Goal: Task Accomplishment & Management: Use online tool/utility

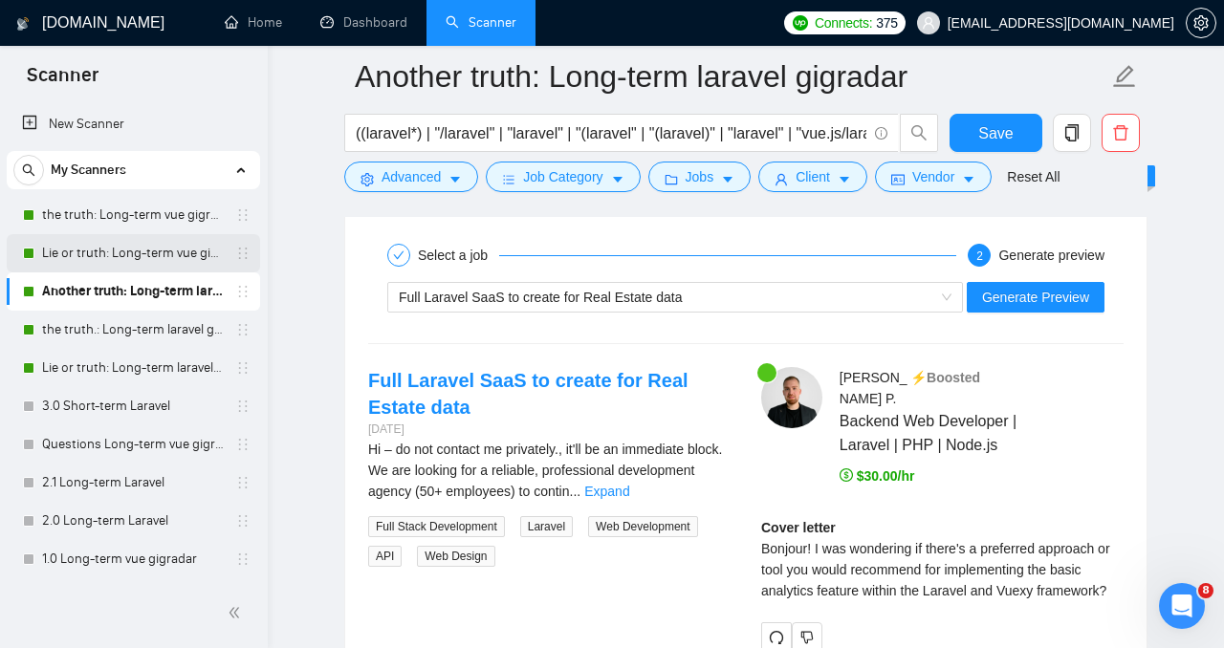
scroll to position [4025, 0]
click at [157, 291] on link "Another truth: Long-term laravel gigradar" at bounding box center [133, 292] width 182 height 38
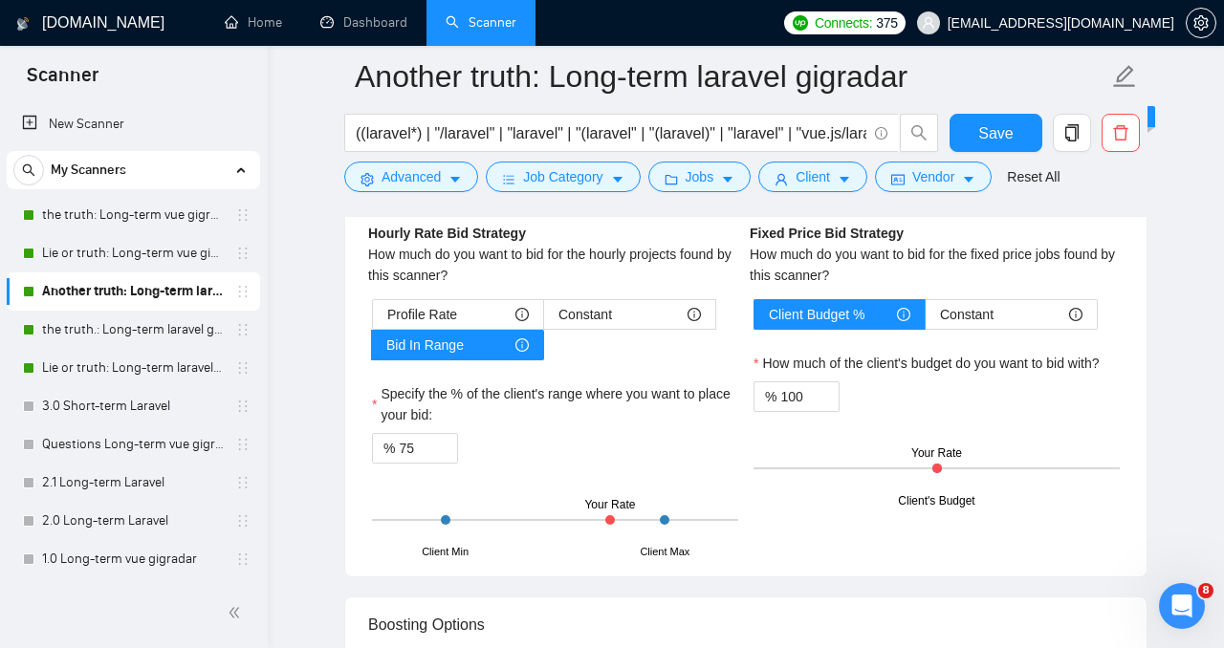
scroll to position [3435, 0]
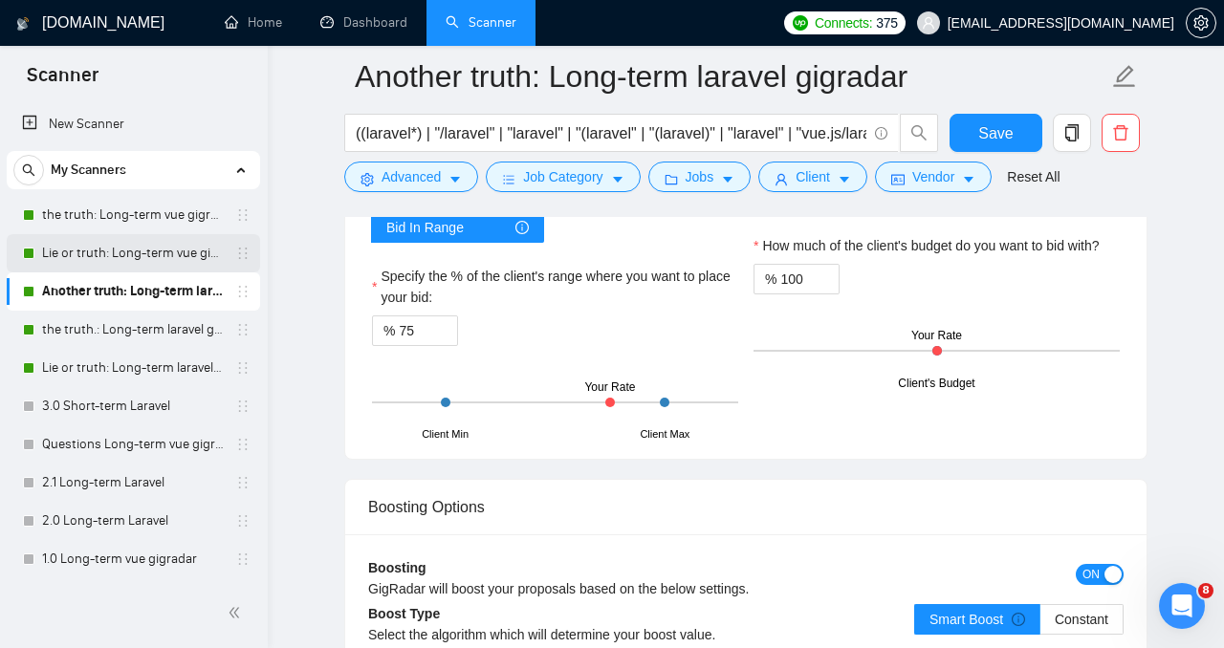
click at [147, 263] on link "Lie or truth: Long-term vue gigradar" at bounding box center [133, 253] width 182 height 38
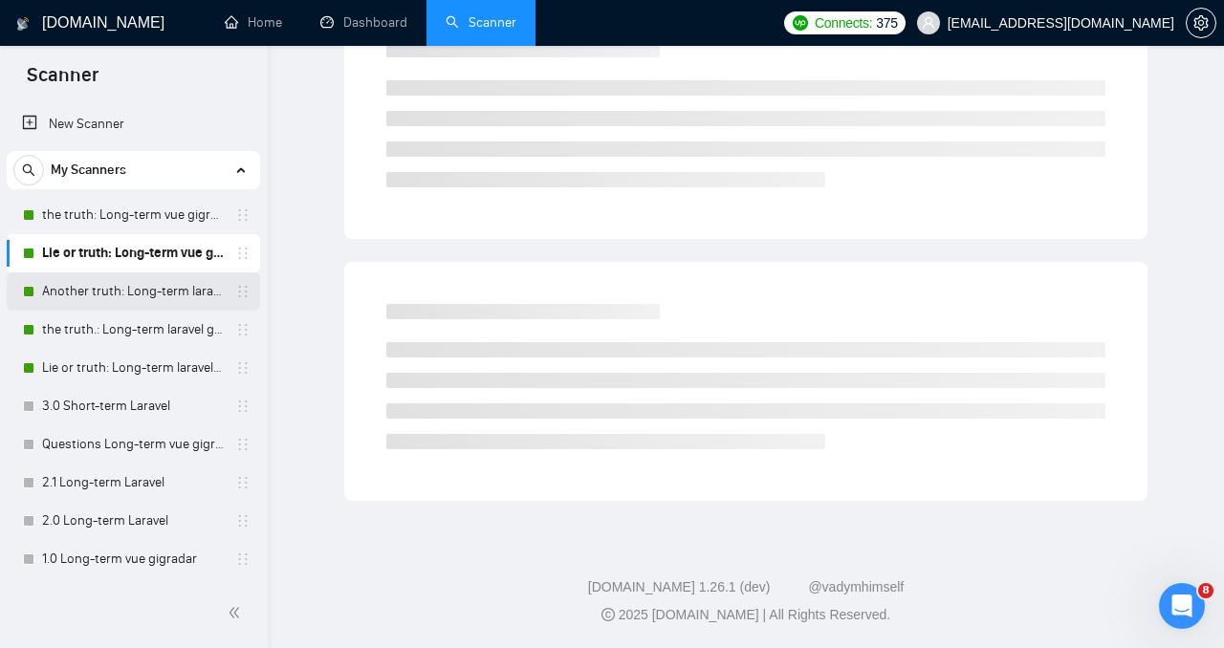
scroll to position [50, 0]
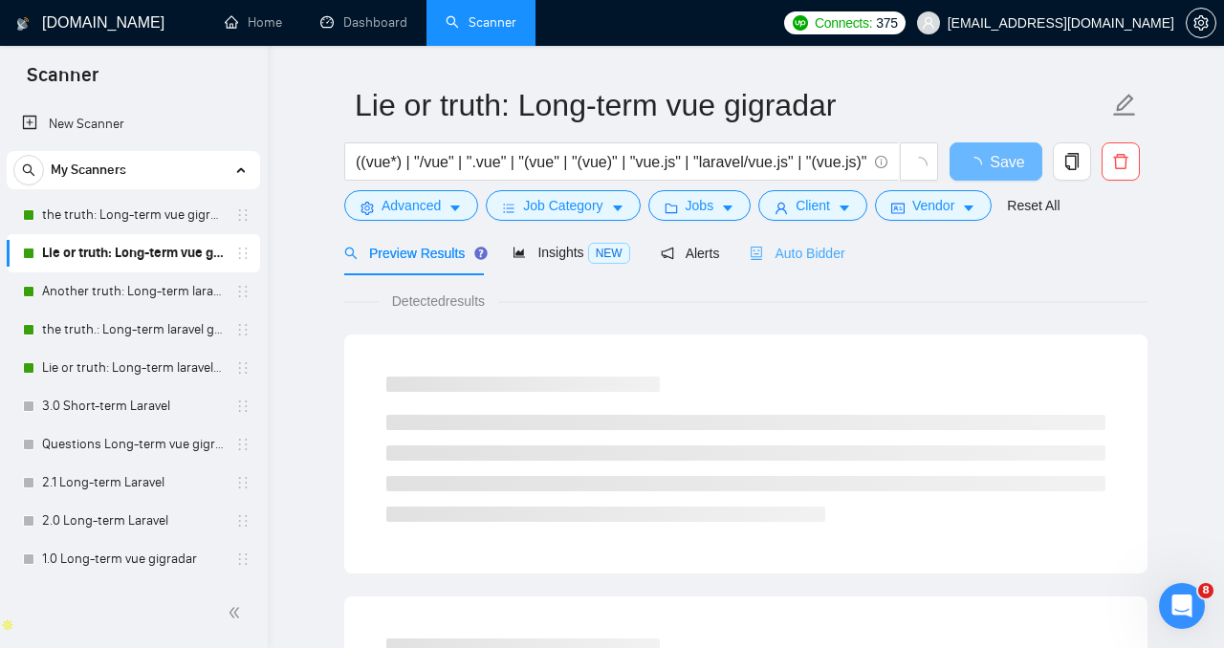
click at [818, 241] on div "Auto Bidder" at bounding box center [797, 252] width 95 height 45
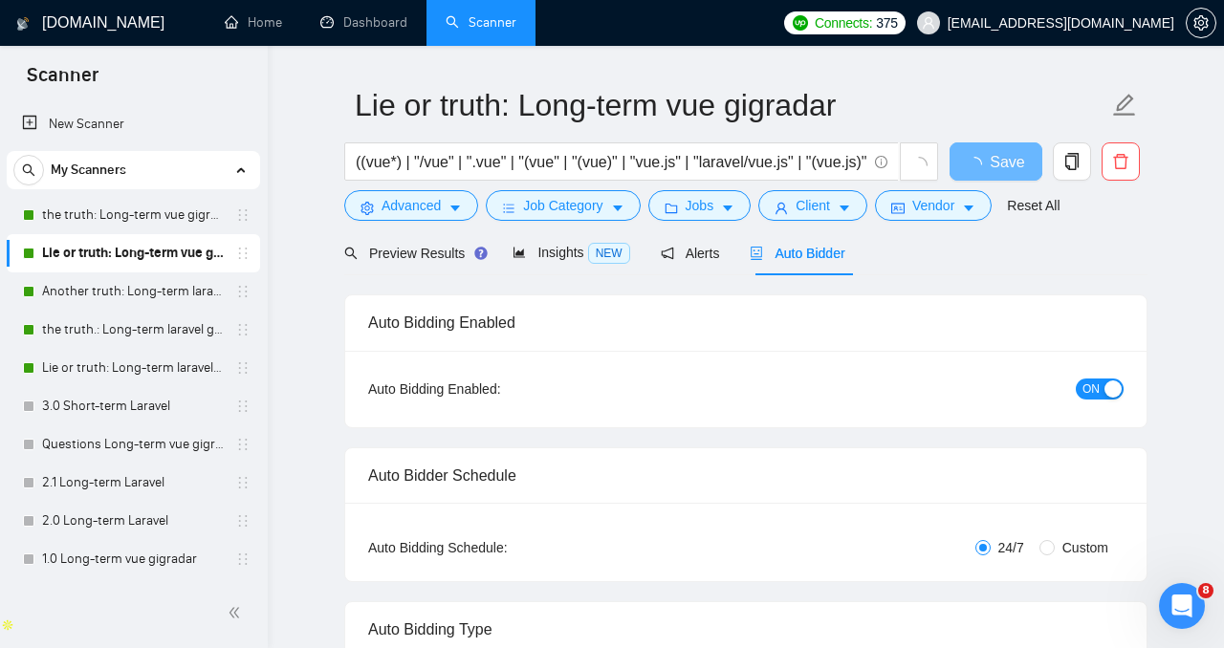
radio input "false"
radio input "true"
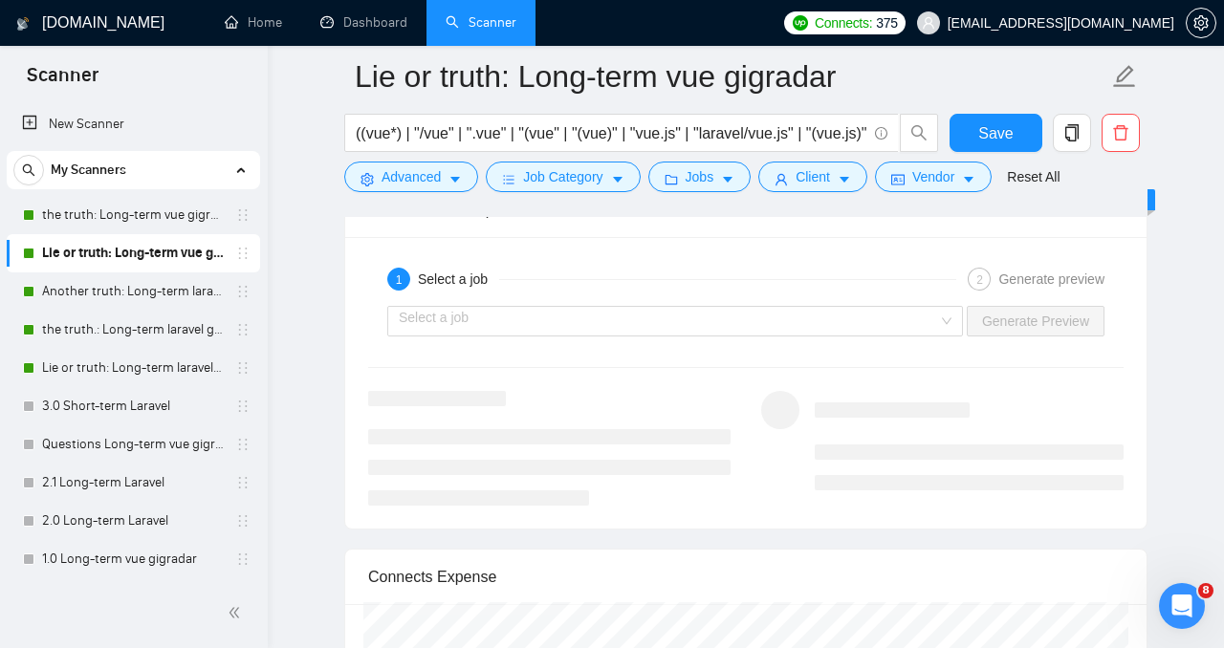
scroll to position [4009, 0]
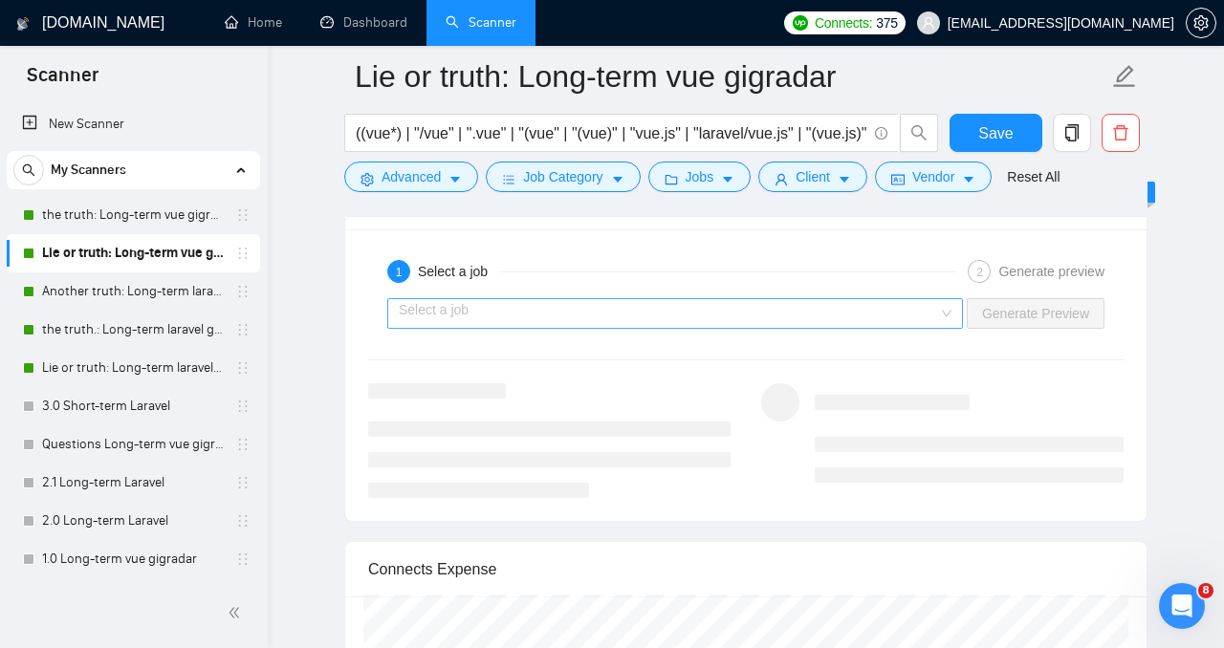
click at [735, 328] on input "search" at bounding box center [668, 313] width 539 height 29
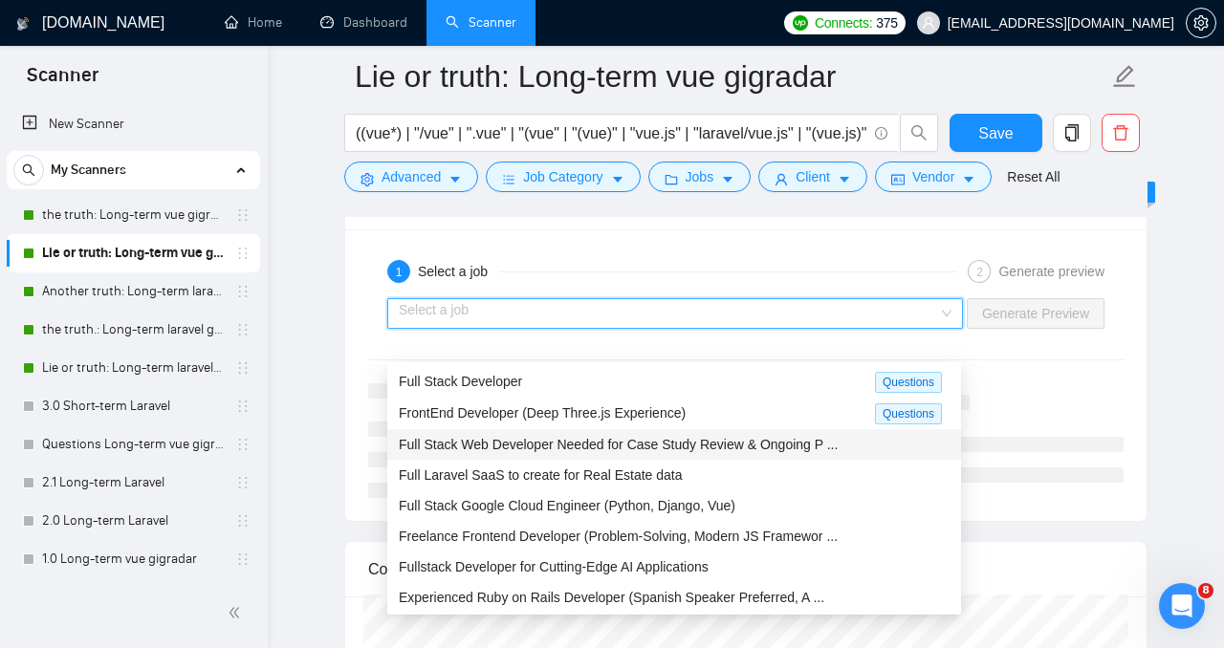
click at [718, 450] on span "Full Stack Web Developer Needed for Case Study Review & Ongoing P ..." at bounding box center [618, 444] width 439 height 15
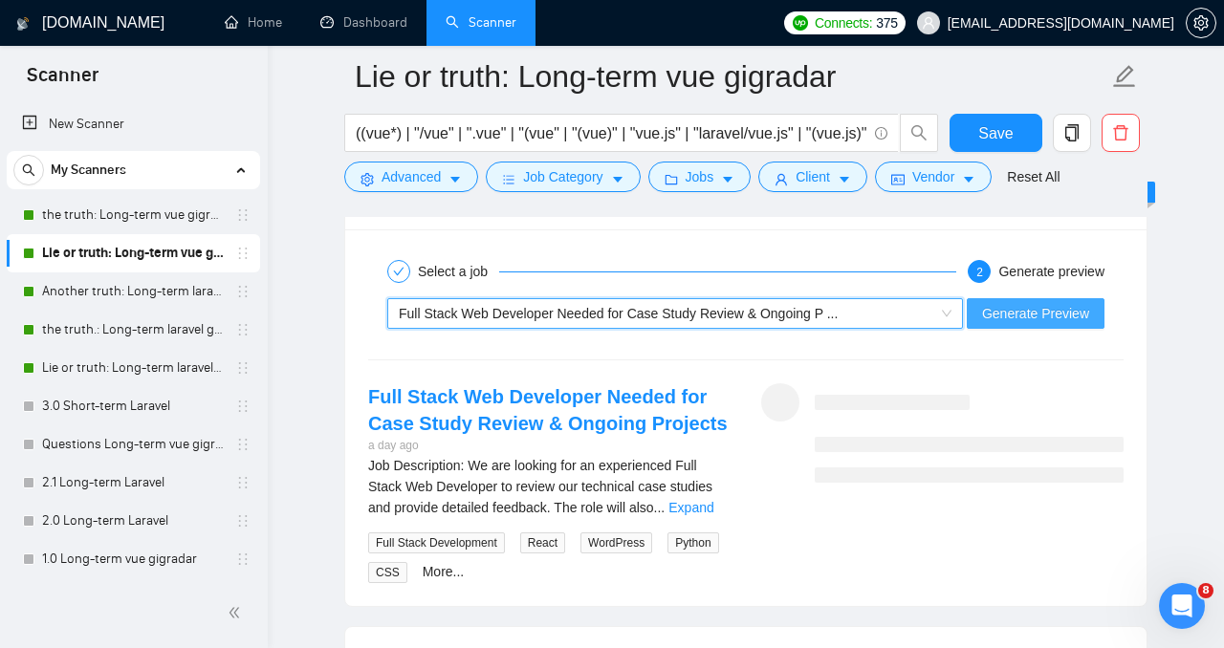
click at [1020, 324] on span "Generate Preview" at bounding box center [1035, 313] width 107 height 21
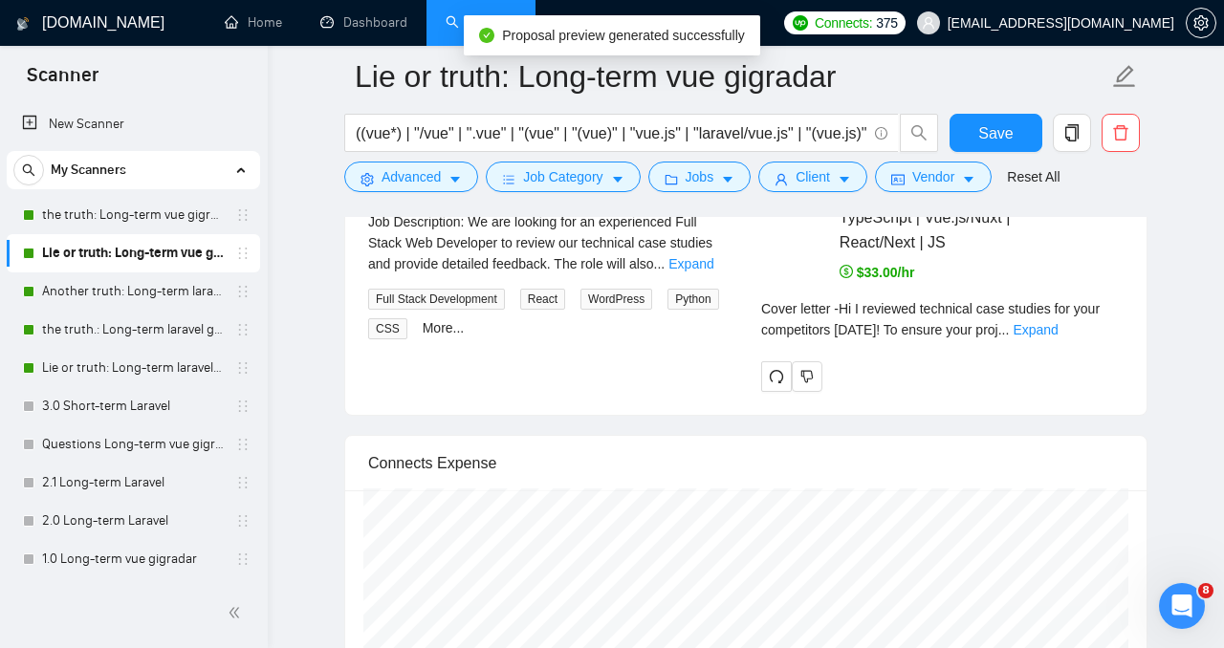
scroll to position [4252, 0]
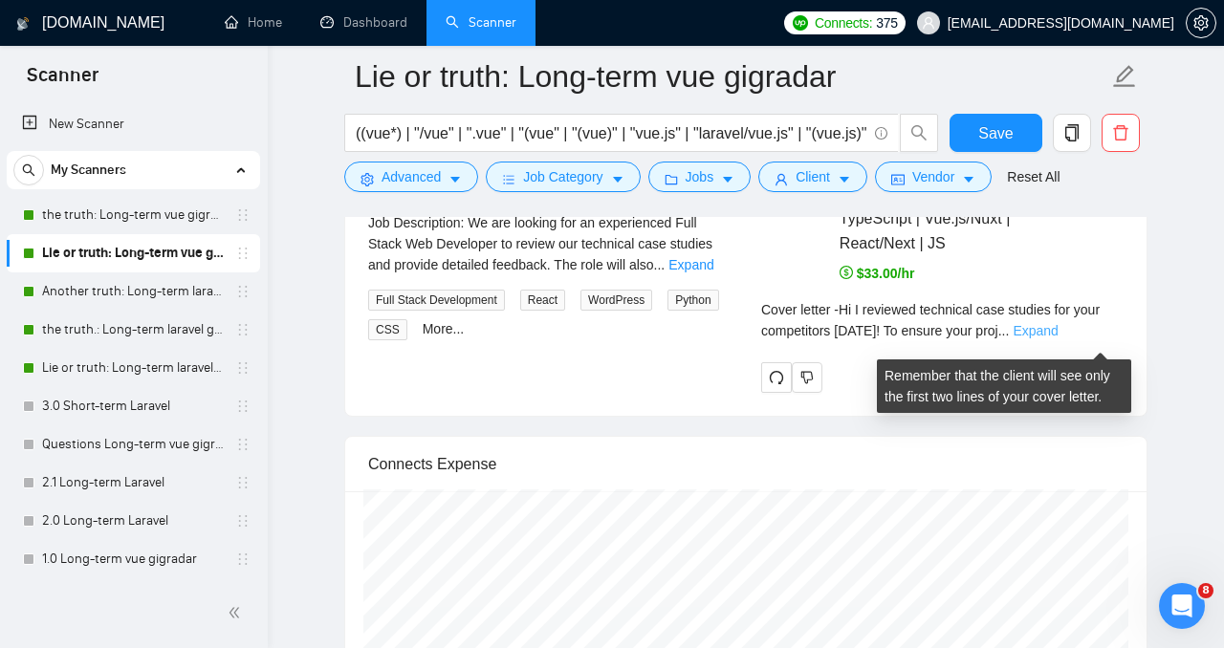
click at [1058, 339] on link "Expand" at bounding box center [1035, 330] width 45 height 15
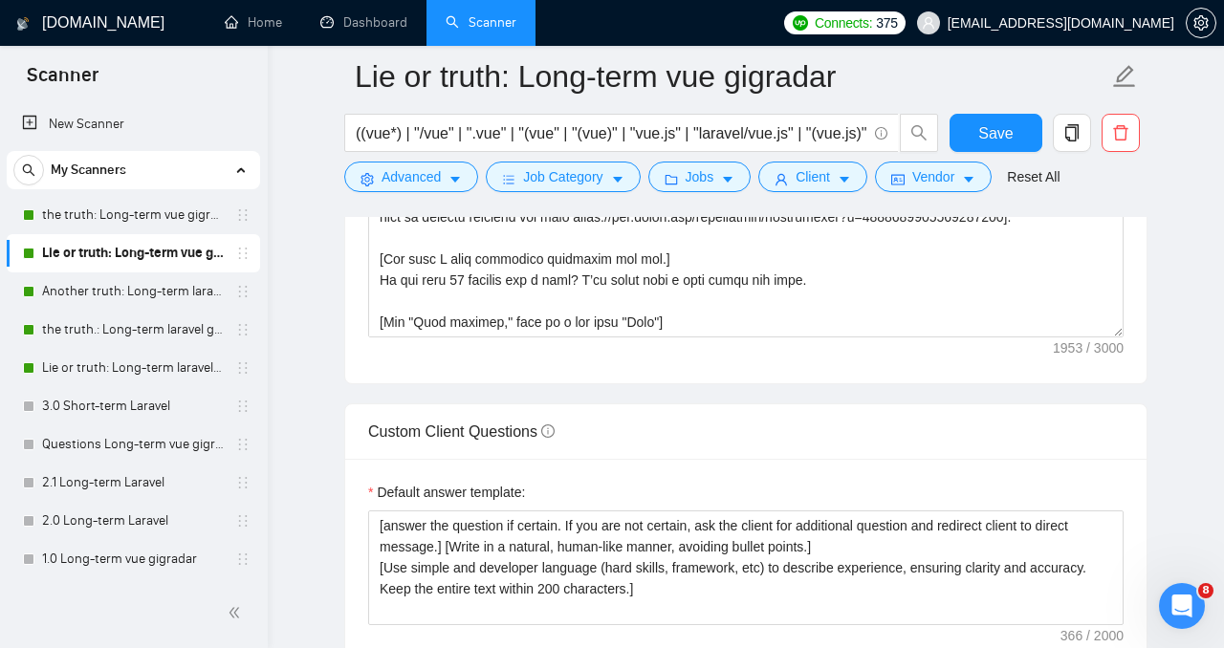
scroll to position [2682, 0]
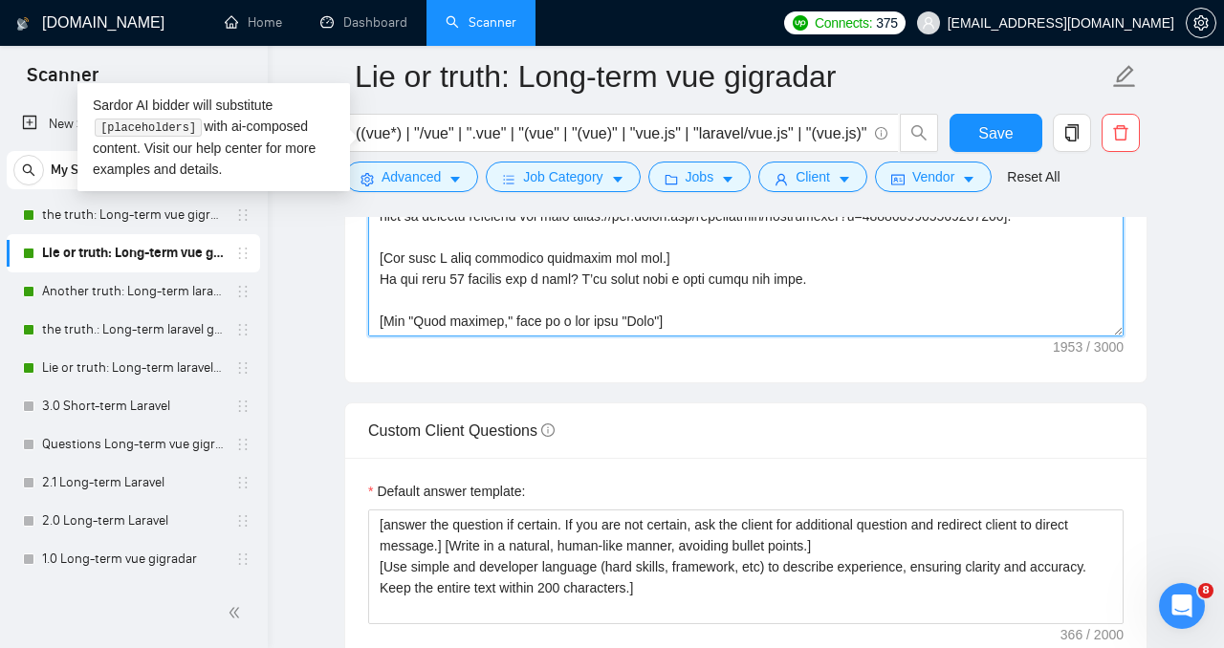
drag, startPoint x: 586, startPoint y: 315, endPoint x: 590, endPoint y: 328, distance: 13.9
click at [587, 318] on textarea "Cover letter template:" at bounding box center [746, 121] width 756 height 430
click at [621, 314] on textarea "Cover letter template:" at bounding box center [746, 121] width 756 height 430
drag, startPoint x: 725, startPoint y: 314, endPoint x: 667, endPoint y: 310, distance: 58.5
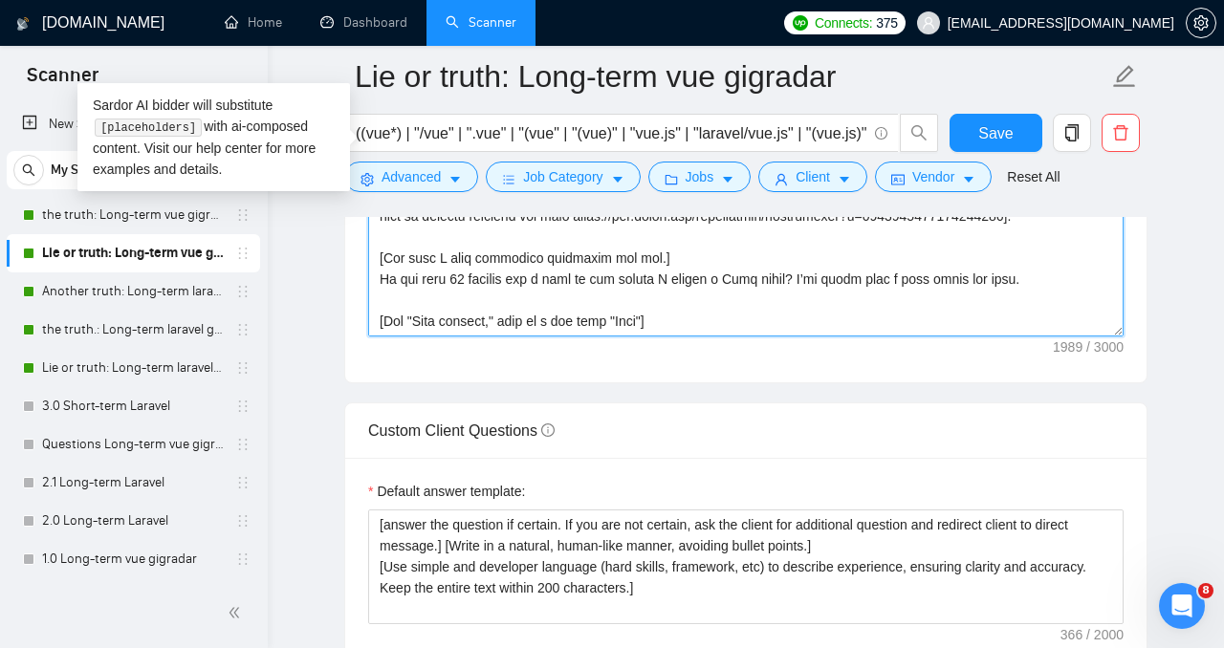
click at [667, 311] on textarea "Cover letter template:" at bounding box center [746, 121] width 756 height 430
click at [755, 304] on textarea "Cover letter template:" at bounding box center [746, 121] width 756 height 430
drag, startPoint x: 792, startPoint y: 308, endPoint x: 1005, endPoint y: 307, distance: 213.3
click at [1005, 307] on textarea "Cover letter template:" at bounding box center [746, 121] width 756 height 430
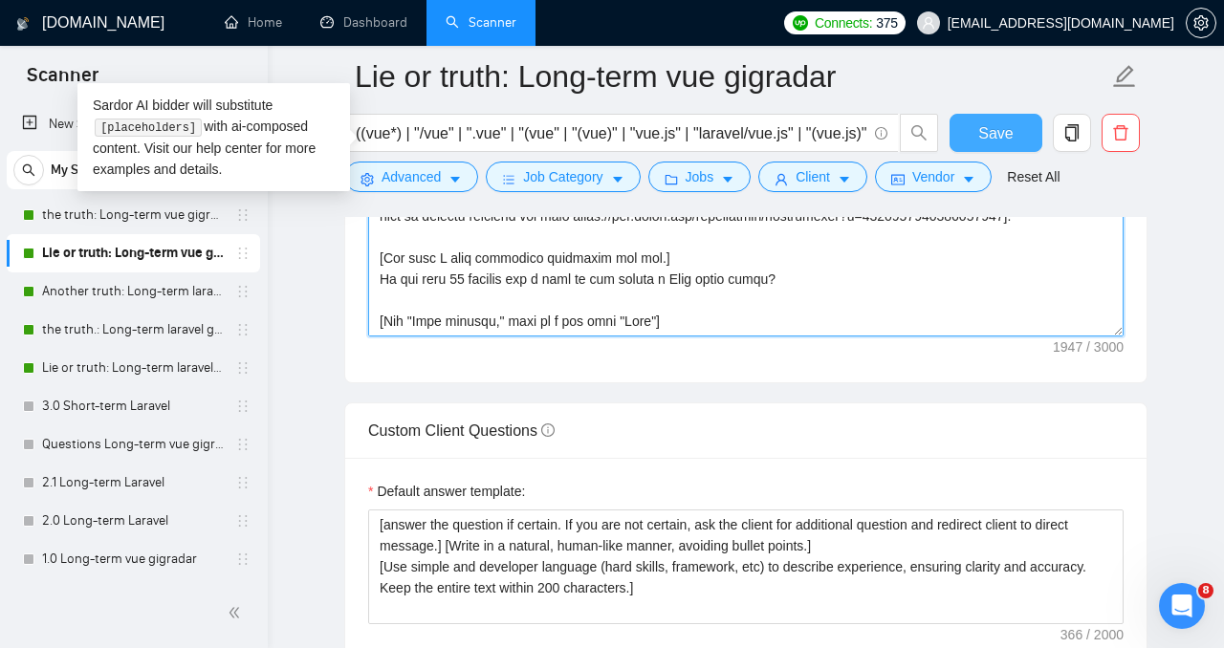
type textarea "[Lorem i dolor sitame co a elitsed, doeiu-temp incidi, utlabore etdolo magnaa.]…"
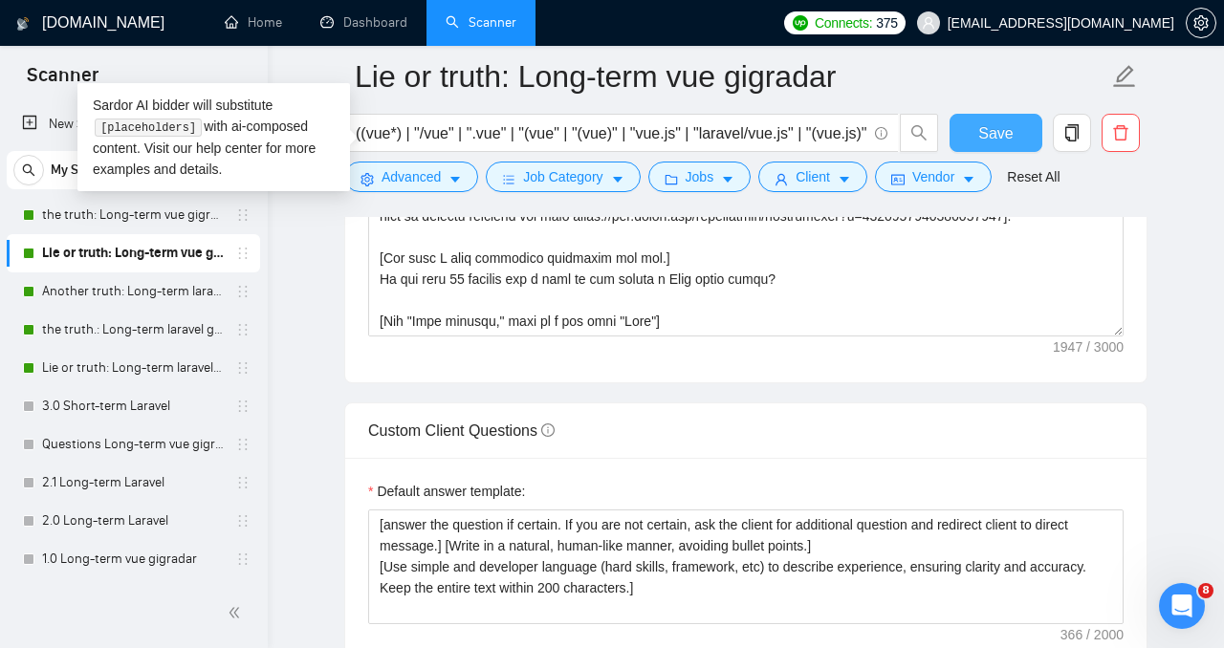
click at [989, 133] on span "Save" at bounding box center [995, 133] width 34 height 24
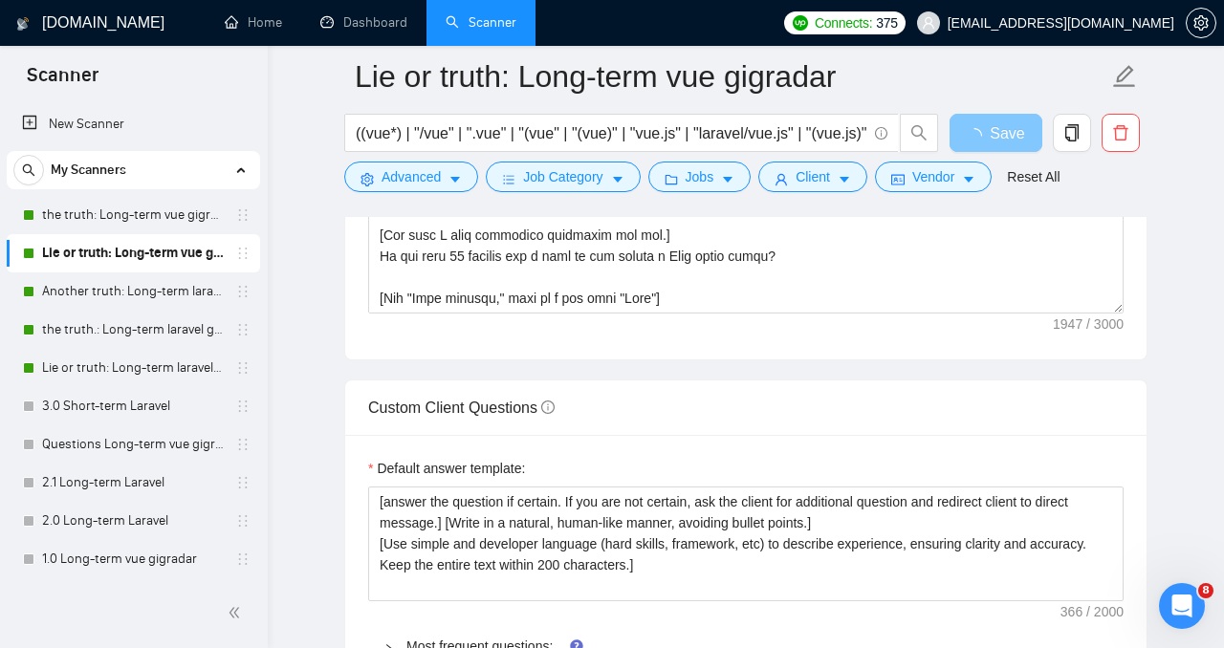
scroll to position [2711, 0]
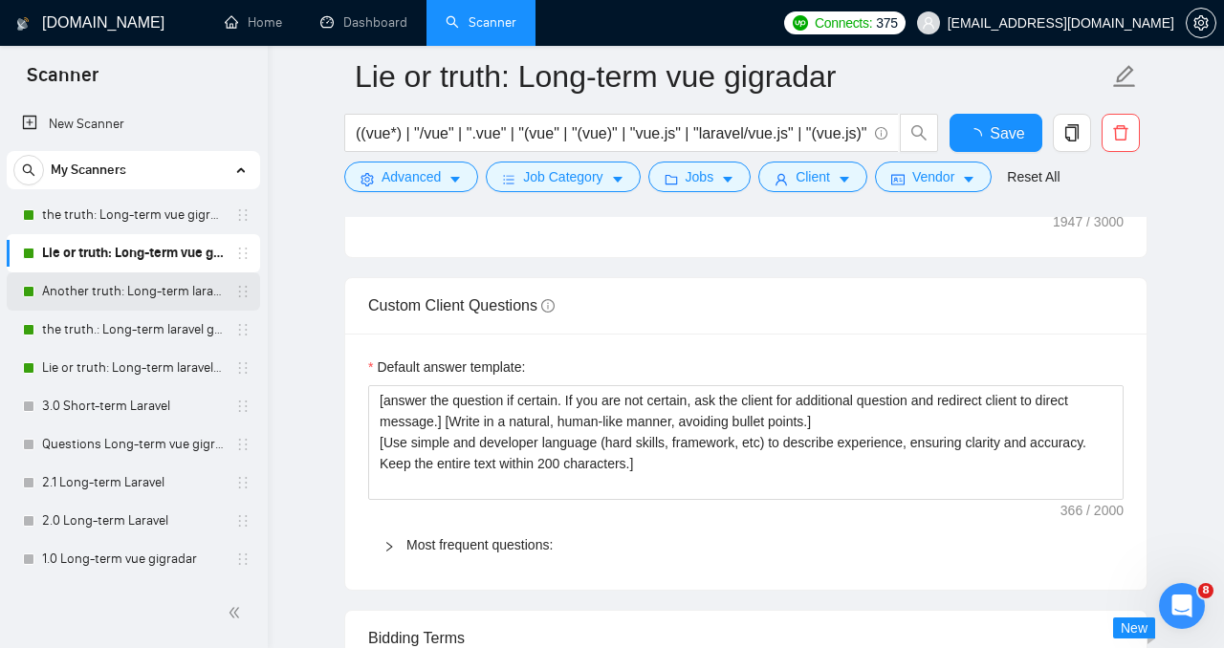
click at [140, 284] on link "Another truth: Long-term laravel gigradar" at bounding box center [133, 292] width 182 height 38
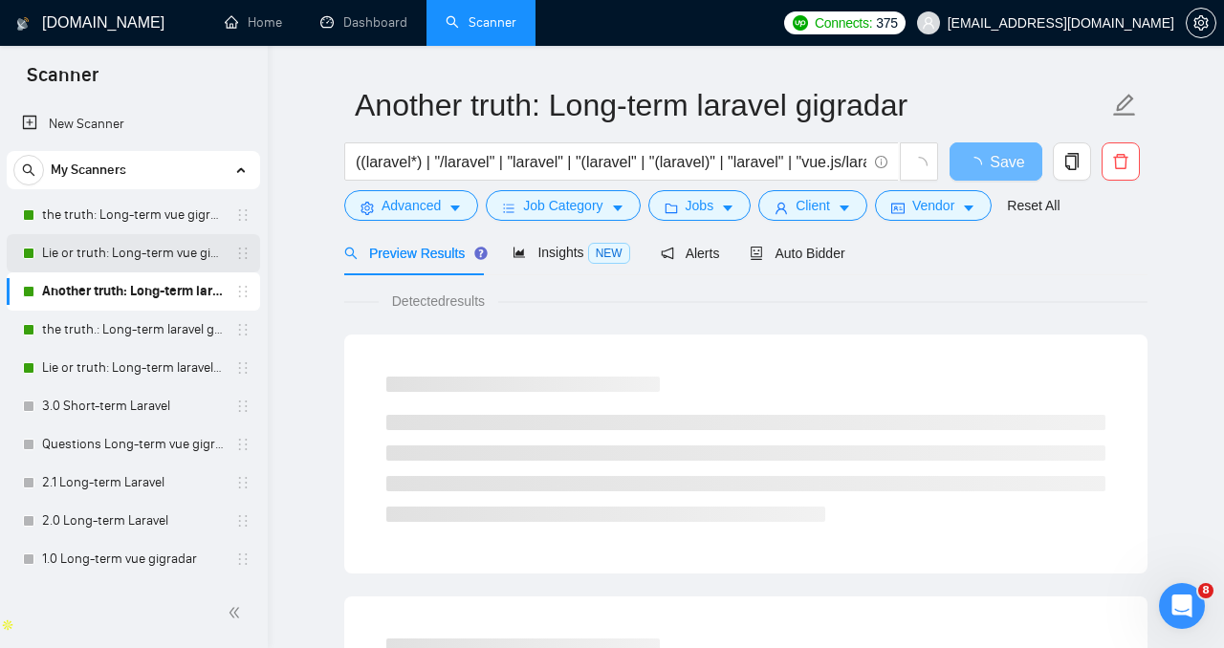
click at [141, 258] on link "Lie or truth: Long-term vue gigradar" at bounding box center [133, 253] width 182 height 38
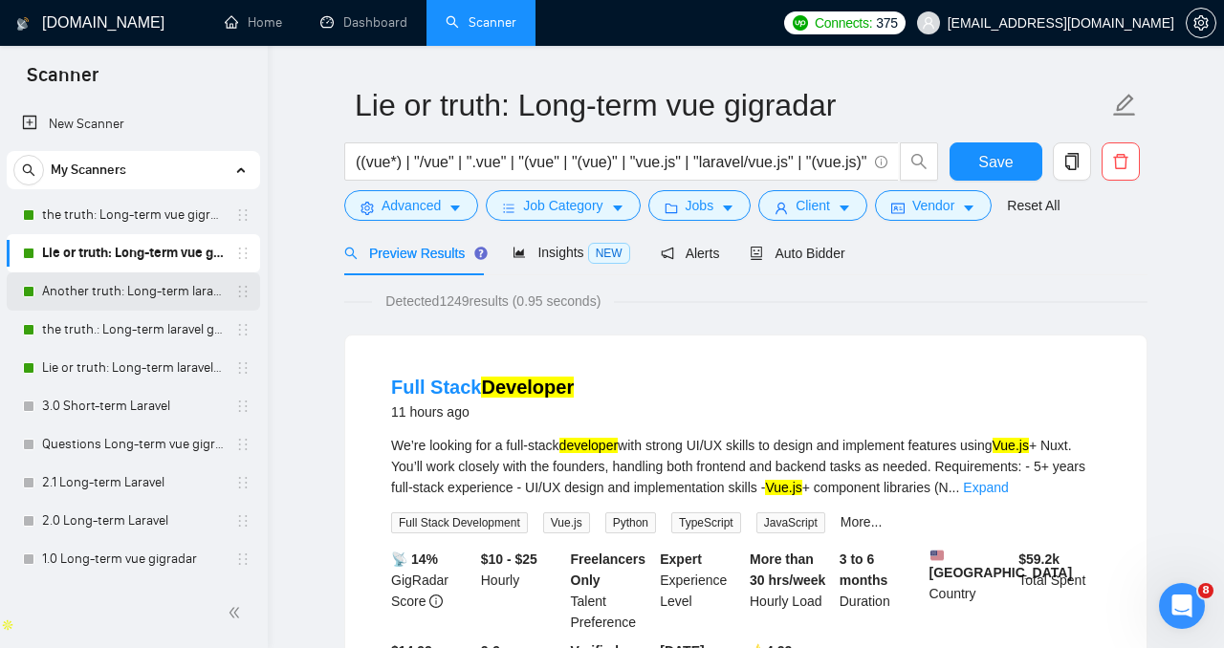
click at [120, 289] on link "Another truth: Long-term laravel gigradar" at bounding box center [133, 292] width 182 height 38
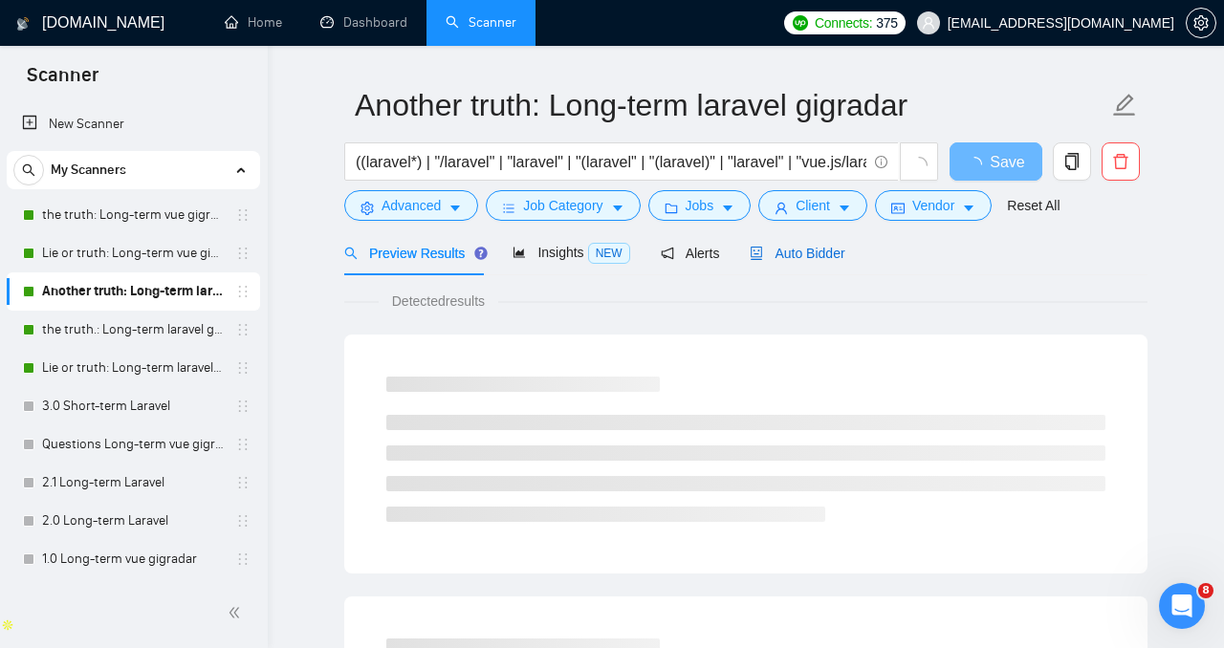
click at [769, 259] on span "Auto Bidder" at bounding box center [797, 253] width 95 height 15
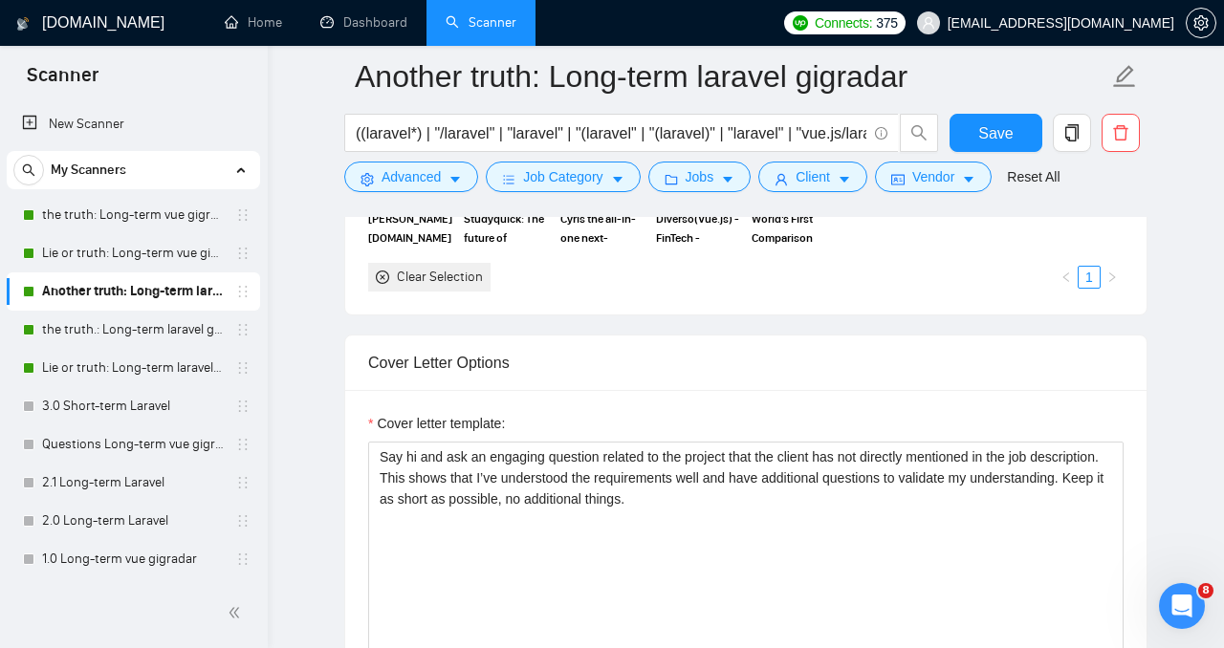
scroll to position [2269, 0]
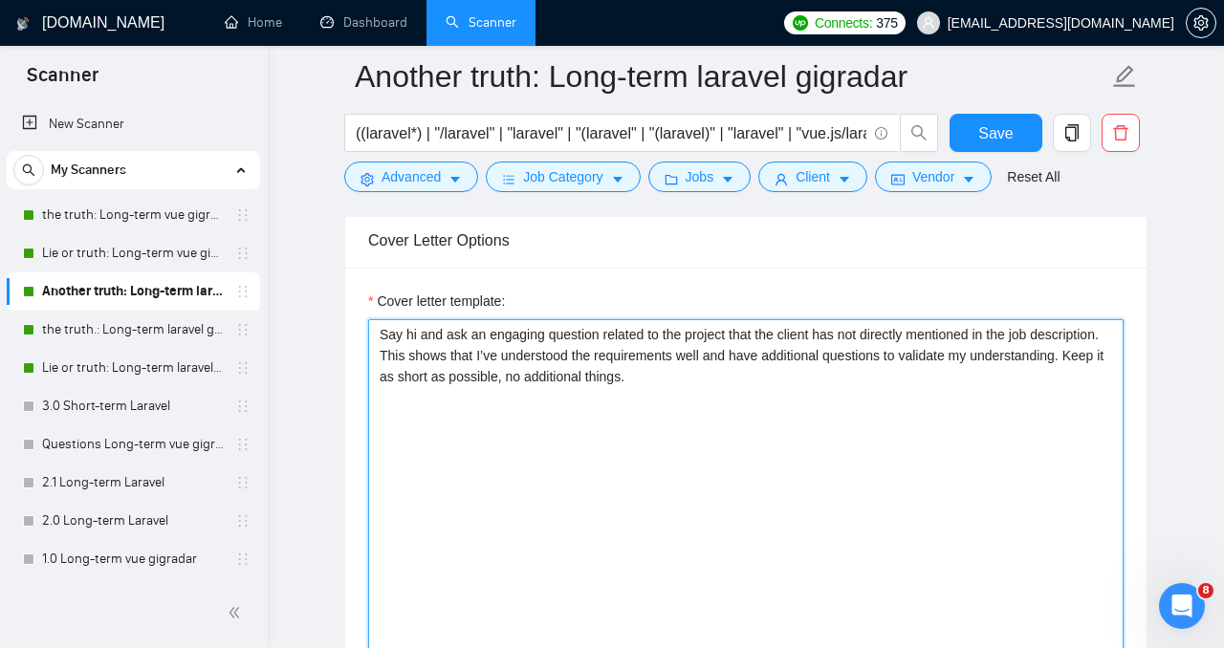
click at [424, 339] on textarea "Say hi and ask an engaging question related to the project that the client has …" at bounding box center [746, 534] width 756 height 430
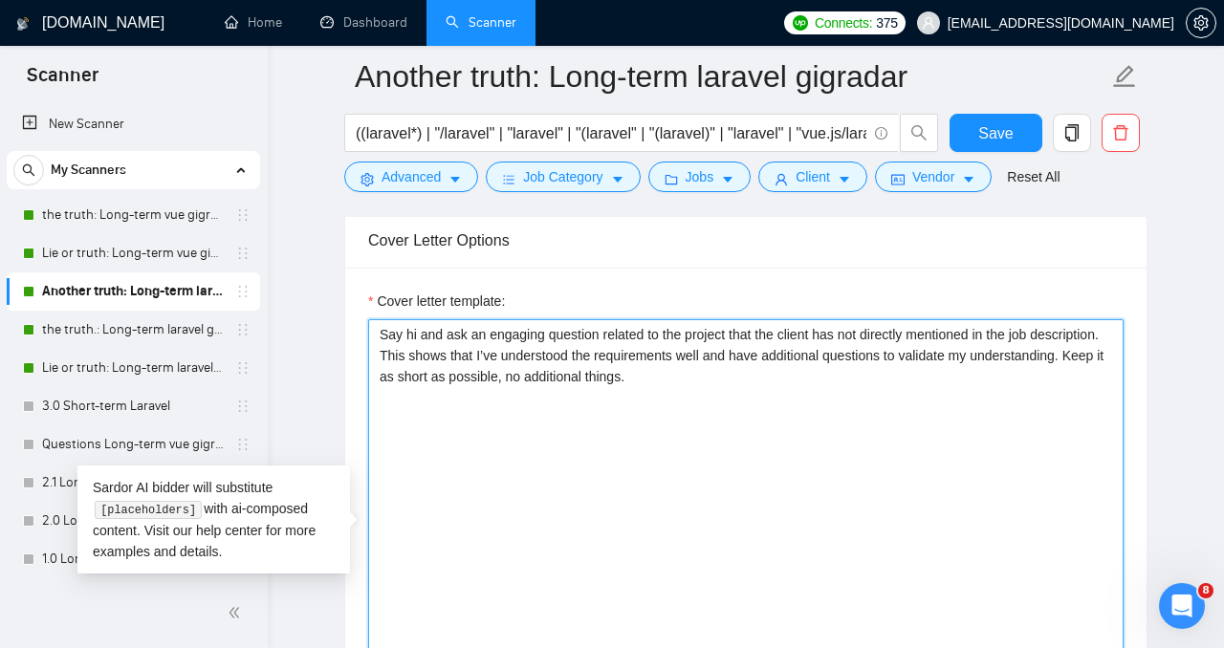
click at [448, 339] on textarea "Say hi and ask an engaging question related to the project that the client has …" at bounding box center [746, 534] width 756 height 430
click at [473, 337] on textarea "Say hi and ask an engaging question related to the project that the client has …" at bounding box center [746, 534] width 756 height 430
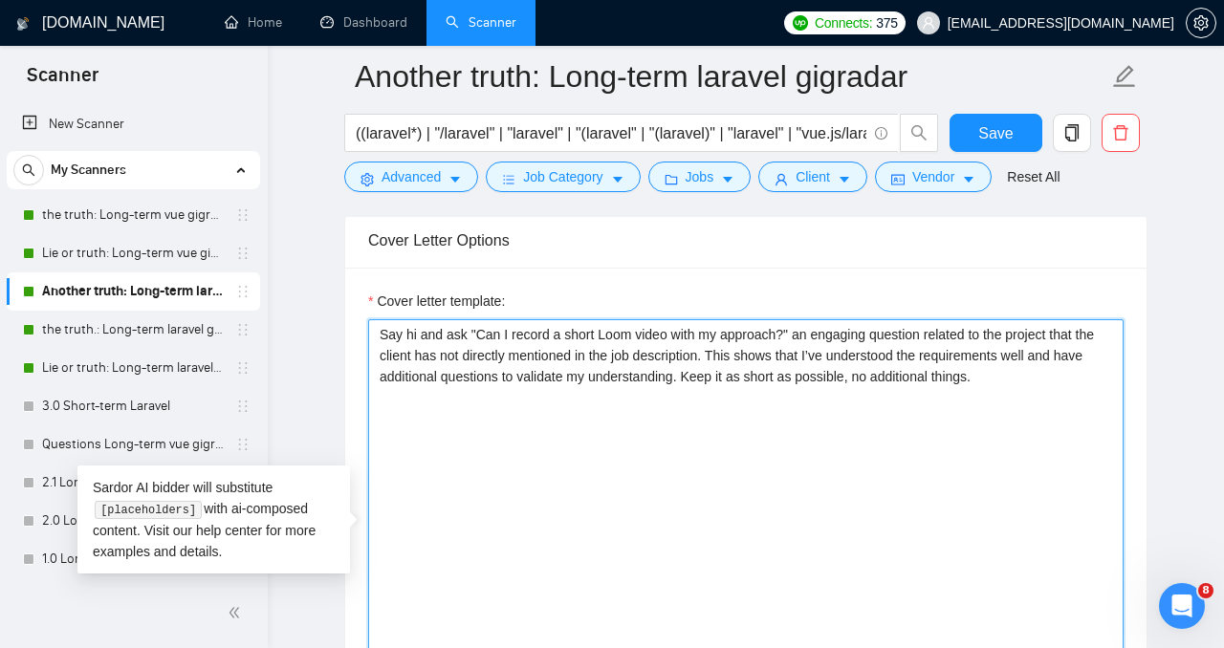
click at [382, 340] on textarea "Say hi and ask "Can I record a short Loom video with my approach?" an engaging …" at bounding box center [746, 534] width 756 height 430
click at [469, 338] on textarea "Say hi and ask "Can I record a short Loom video with my approach?" an engaging …" at bounding box center [746, 534] width 756 height 430
click at [450, 338] on textarea "Say hi and ask "Can I record a short Loom video with my approach?" an engaging …" at bounding box center [746, 534] width 756 height 430
click at [379, 335] on textarea "Say hi and ask "Can I record a short Loom video with my approach?" an engaging …" at bounding box center [746, 534] width 756 height 430
click at [797, 327] on textarea "[Say hi and ask "Can I record a short Loom video with my approach?" an engaging…" at bounding box center [746, 534] width 756 height 430
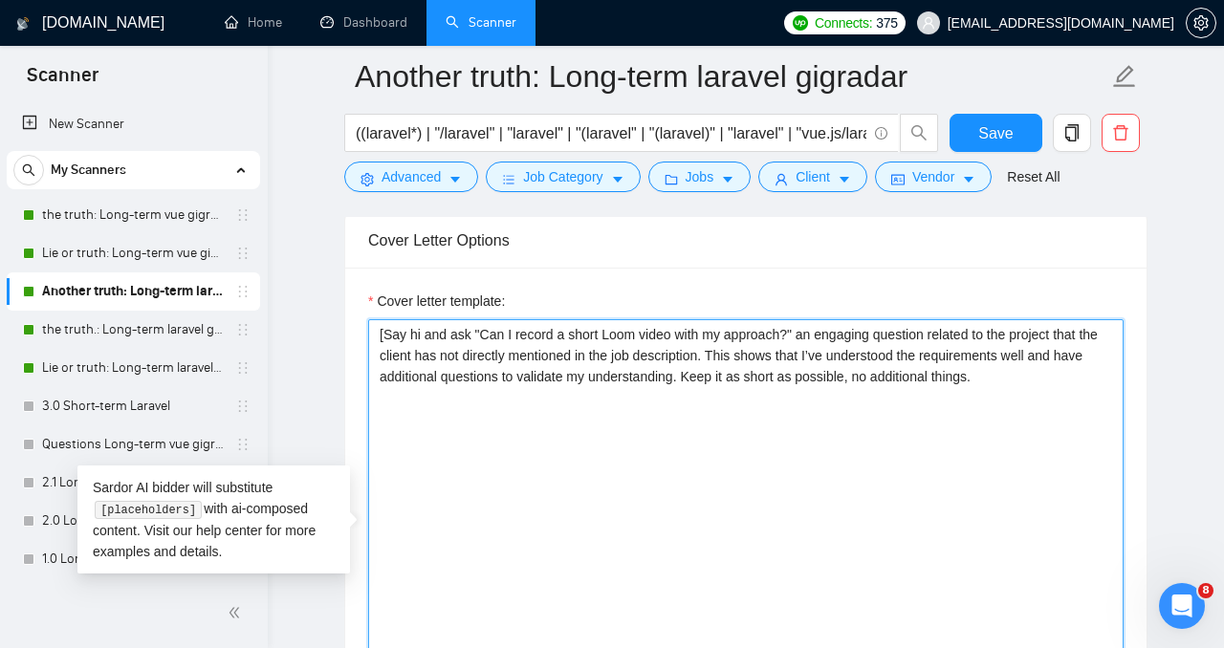
click at [809, 333] on textarea "[Say hi and ask "Can I record a short Loom video with my approach?" an engaging…" at bounding box center [746, 534] width 756 height 430
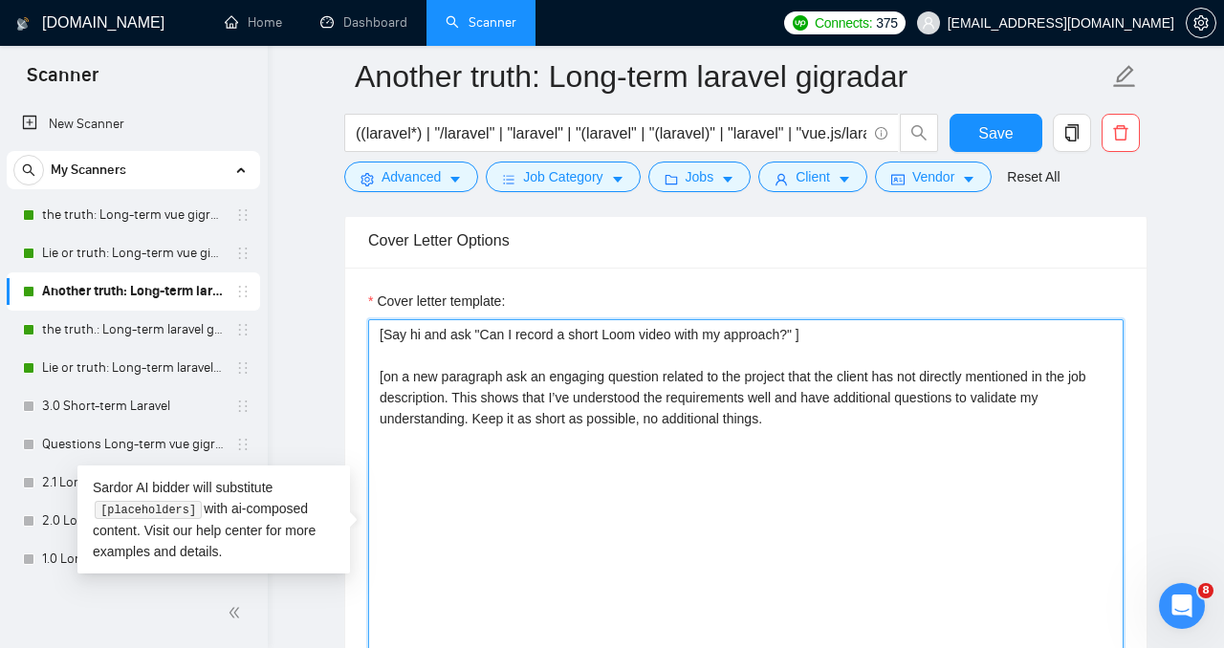
click at [877, 442] on textarea "[Say hi and ask "Can I record a short Loom video with my approach?" ] [on a new…" at bounding box center [746, 534] width 756 height 430
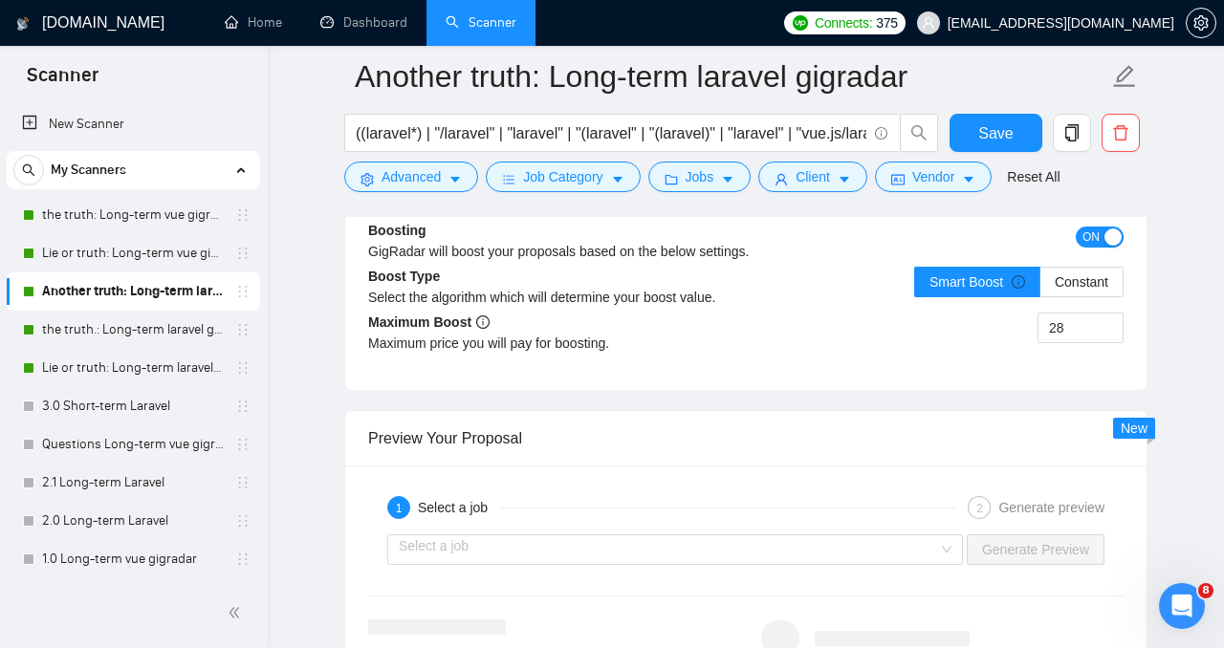
scroll to position [3774, 0]
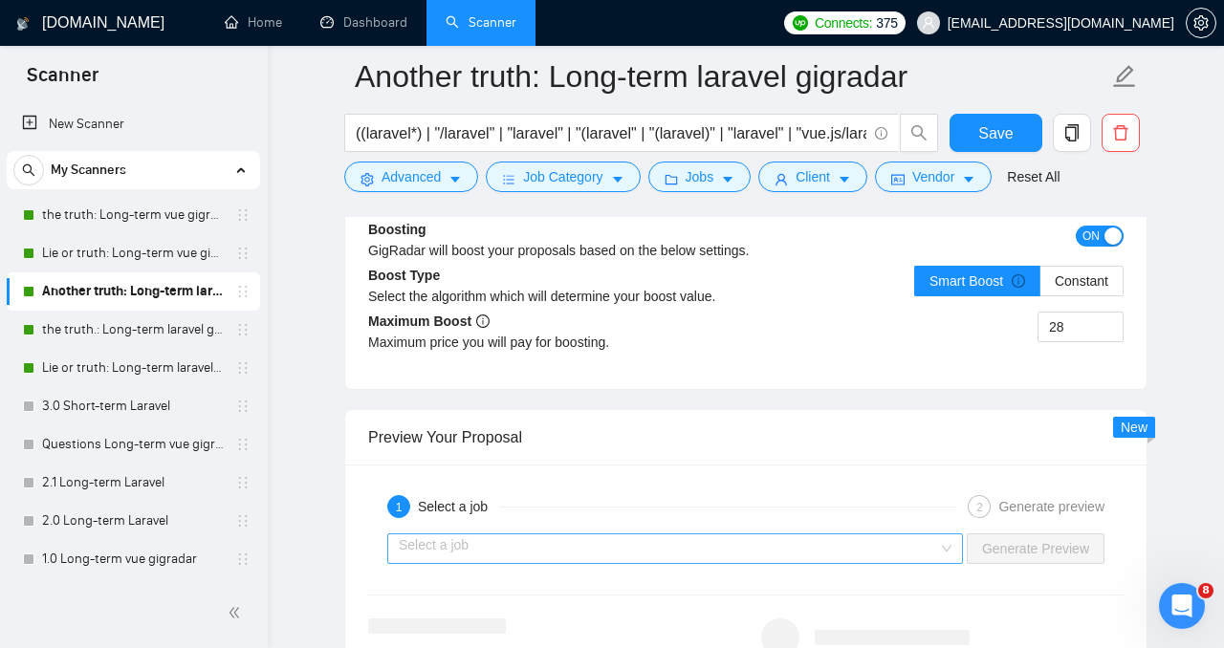
click at [880, 537] on input "search" at bounding box center [668, 549] width 539 height 29
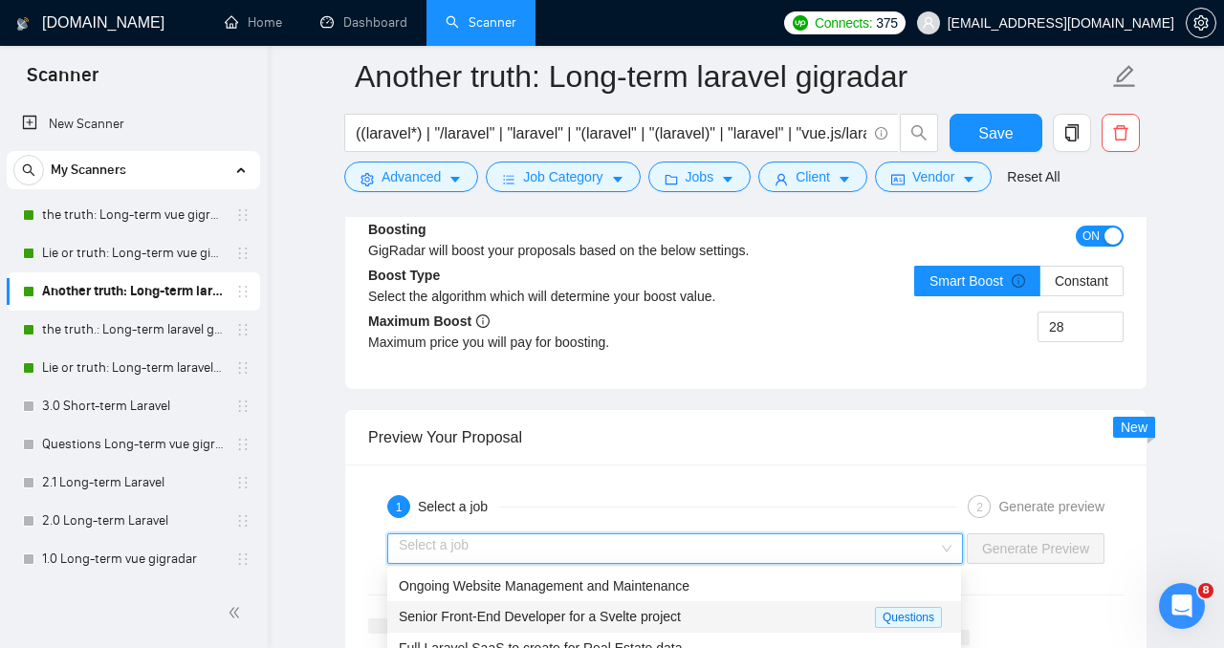
scroll to position [63, 0]
click at [831, 611] on div "Senior Laraval Developer" at bounding box center [674, 615] width 551 height 21
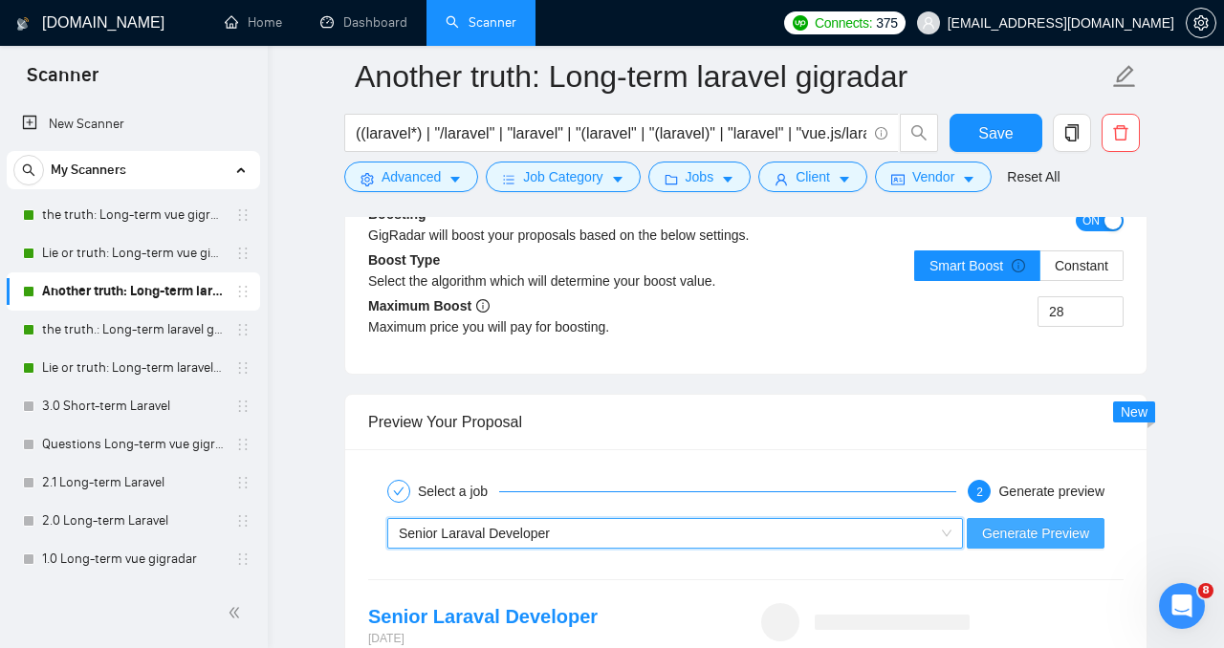
click at [1016, 532] on span "Generate Preview" at bounding box center [1035, 533] width 107 height 21
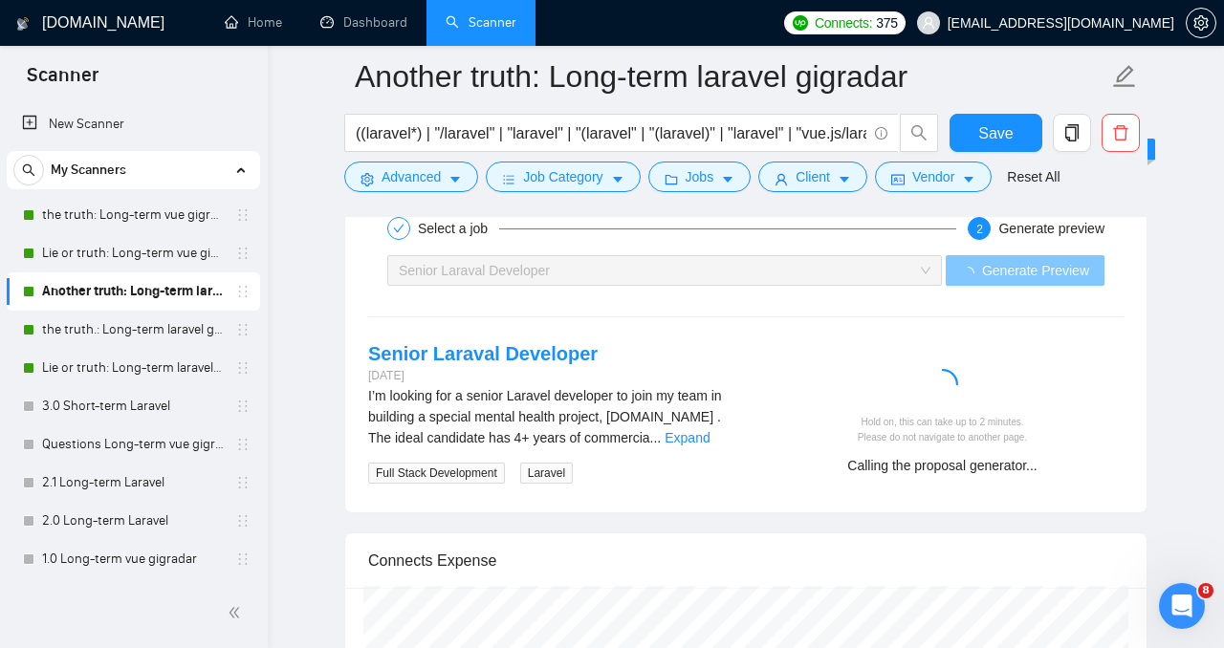
scroll to position [4056, 0]
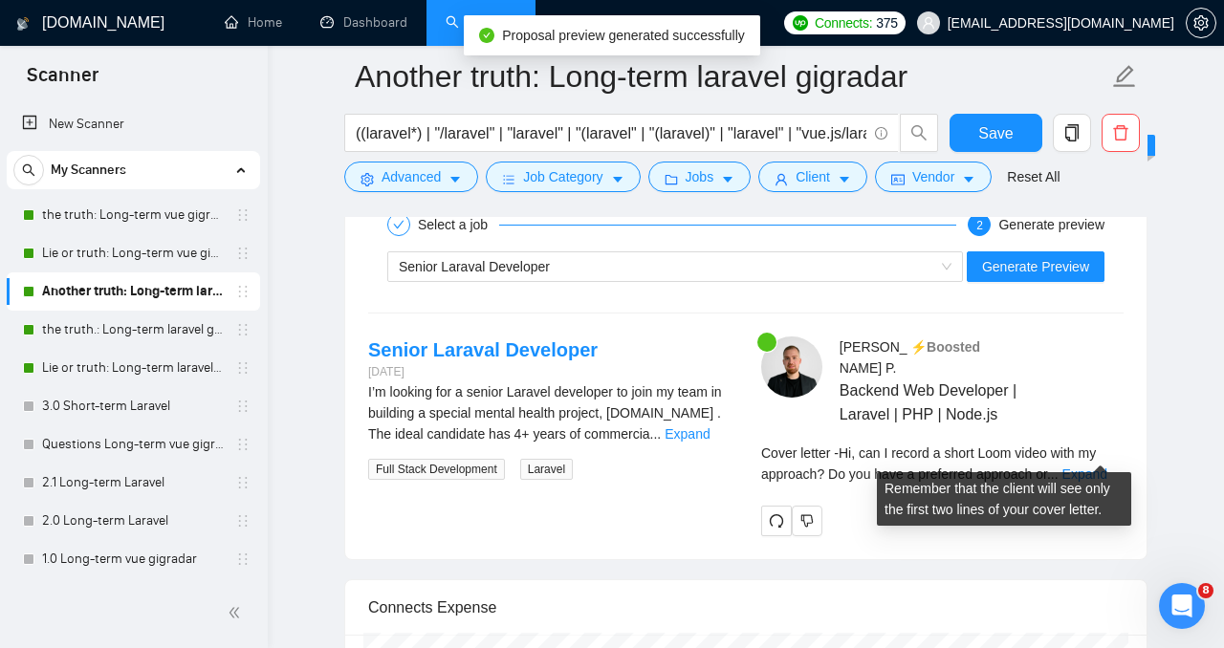
click at [1103, 443] on div "Cover letter - Hi, can I record a short Loom video with my approach? Do you hav…" at bounding box center [942, 464] width 362 height 42
click at [1104, 467] on link "Expand" at bounding box center [1085, 474] width 45 height 15
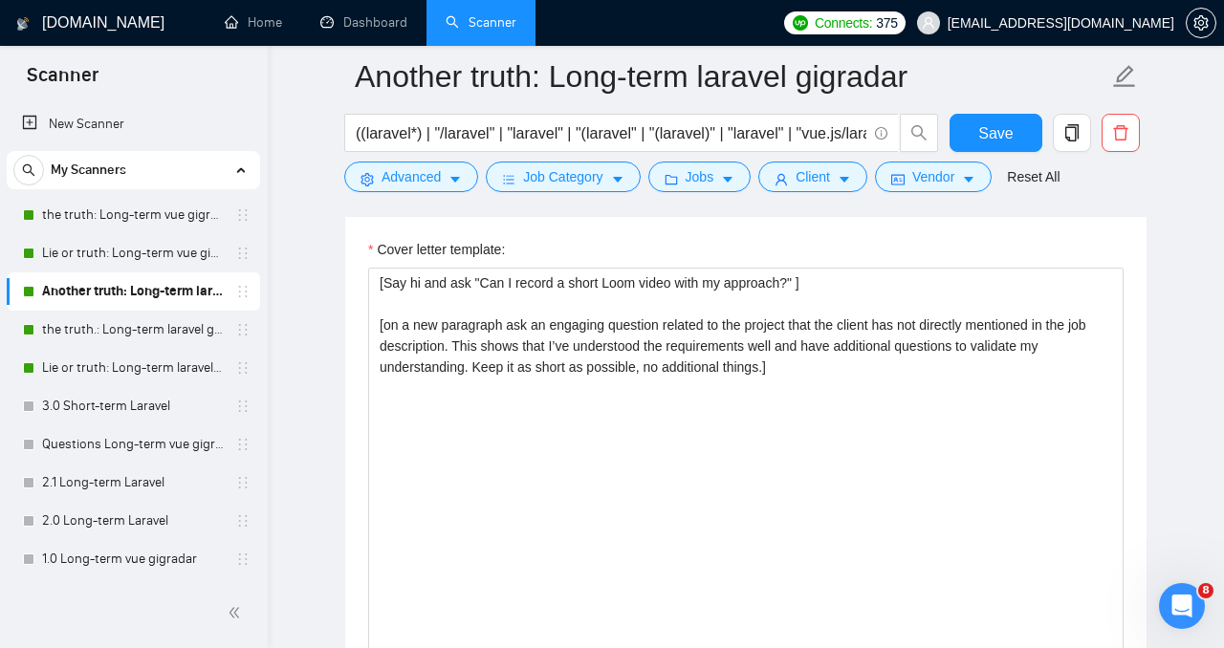
scroll to position [2314, 0]
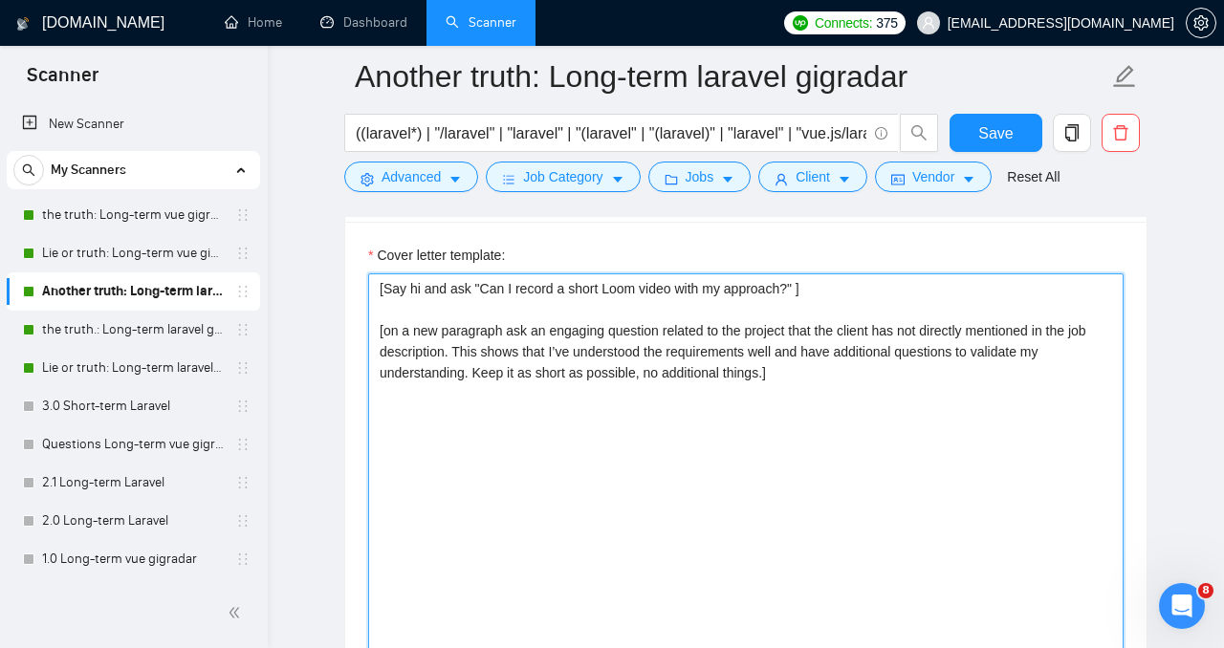
click at [457, 293] on textarea "[Say hi and ask "Can I record a short Loom video with my approach?" ] [on a new…" at bounding box center [746, 489] width 756 height 430
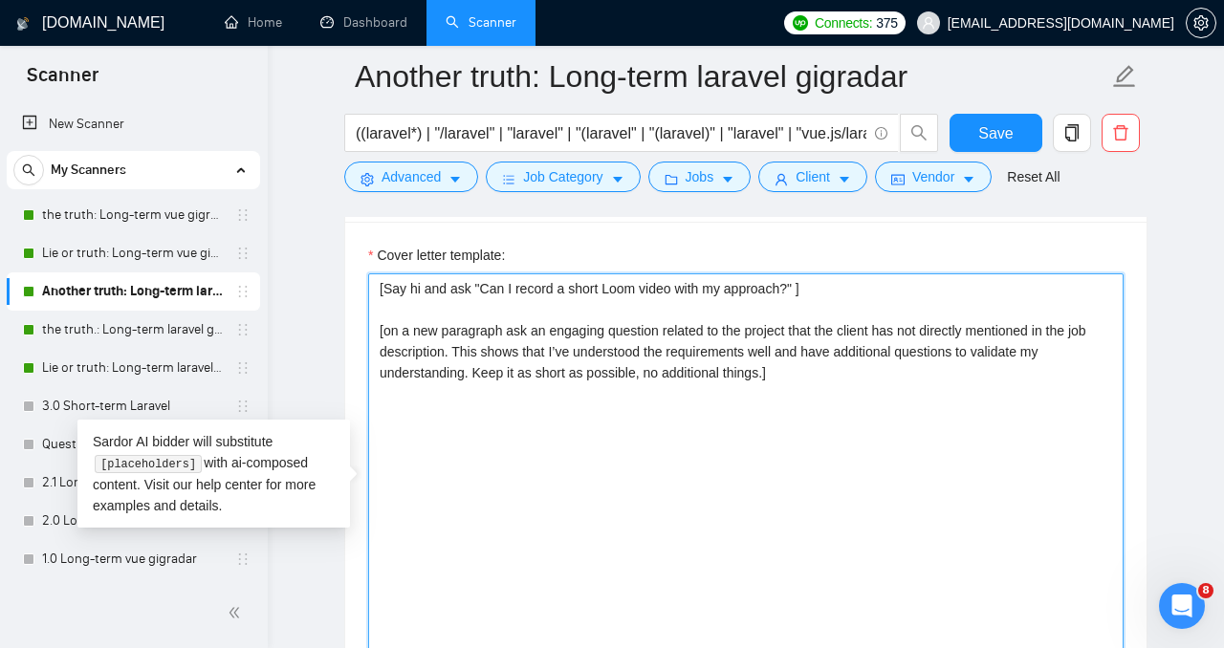
click at [457, 293] on textarea "[Say hi and ask "Can I record a short Loom video with my approach?" ] [on a new…" at bounding box center [746, 489] width 756 height 430
click at [507, 287] on textarea "[Say hi and tell "Can I record a short Loom video with my approach?" ] [on a ne…" at bounding box center [746, 489] width 756 height 430
click at [467, 289] on textarea "[Say hi and tell "I record a short Loom video with my approach?" ] [on a new pa…" at bounding box center [746, 489] width 756 height 430
click at [539, 298] on textarea "[Say hi and say "I record a short Loom video with my approach?" ] [on a new par…" at bounding box center [746, 489] width 756 height 430
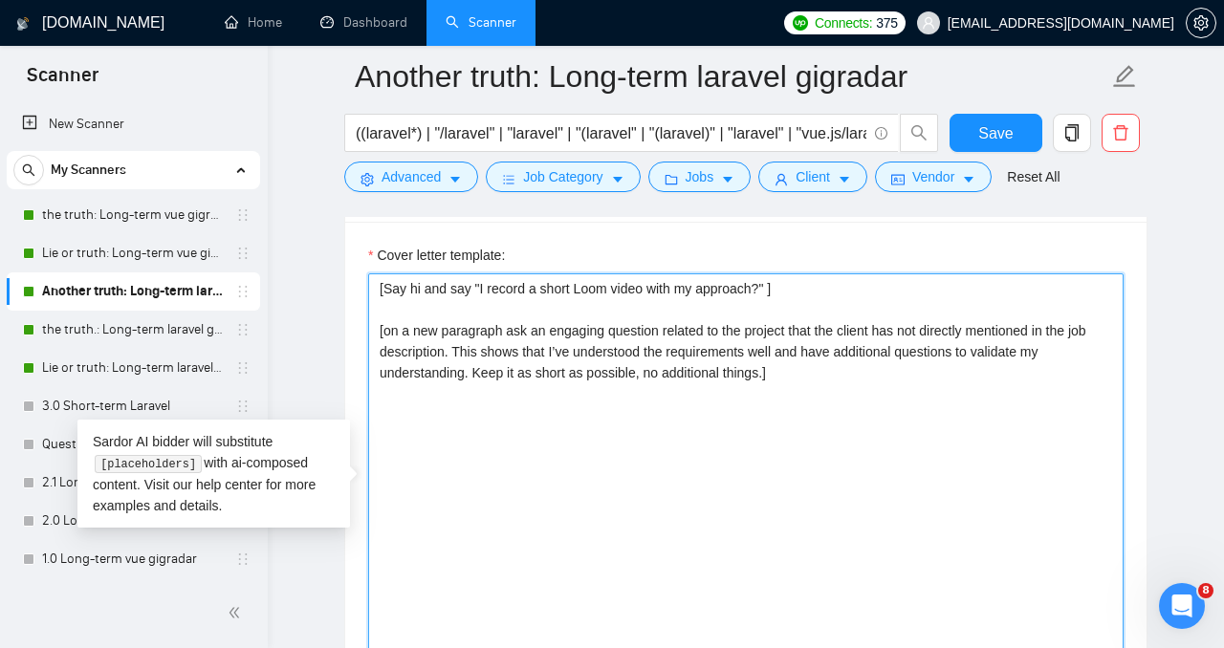
click at [483, 294] on textarea "[Say hi and say "I record a short Loom video with my approach?" ] [on a new par…" at bounding box center [746, 489] width 756 height 430
click at [495, 291] on textarea "[Say hi and say "I record a short Loom video with my approach?" ] [on a new par…" at bounding box center [746, 489] width 756 height 430
click at [491, 293] on textarea "[Say hi and say "I record a short Loom video with my approach?" ] [on a new par…" at bounding box center [746, 489] width 756 height 430
click at [562, 297] on textarea "[Say hi and say "I can record a short Loom video with my approach?" ] [on a new…" at bounding box center [746, 489] width 756 height 430
click at [629, 301] on textarea "[Say hi and say "I can record a short Loom video with my approach?" ] [on a new…" at bounding box center [746, 489] width 756 height 430
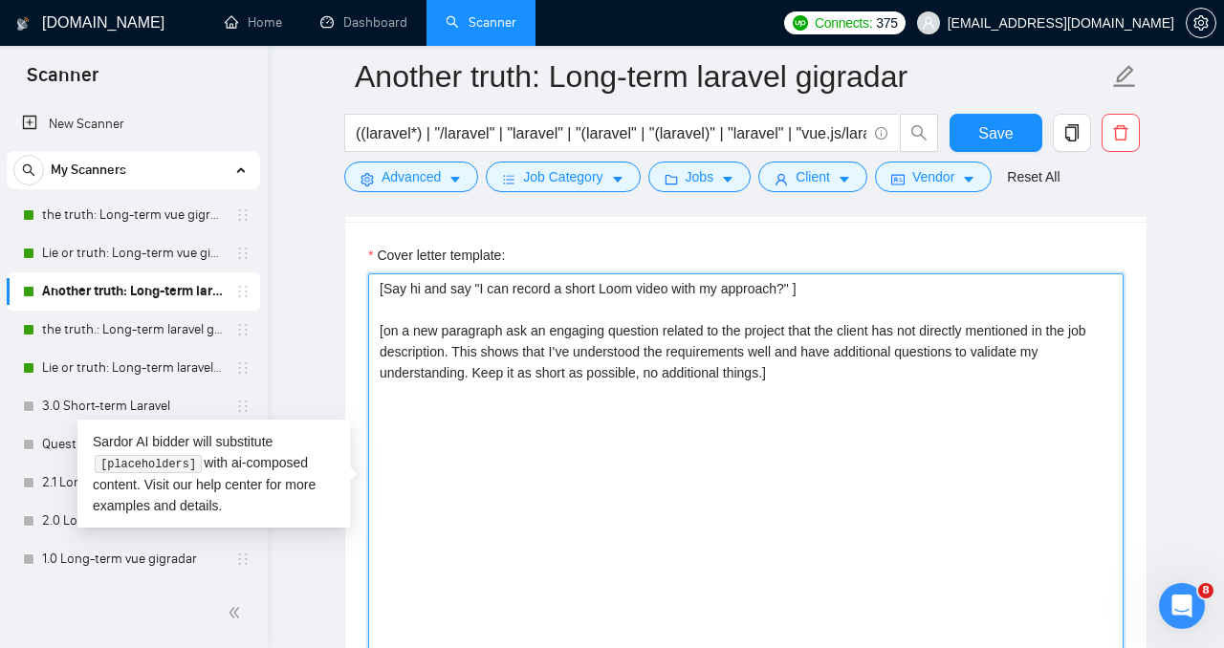
click at [787, 289] on textarea "[Say hi and say "I can record a short Loom video with my approach?" ] [on a new…" at bounding box center [746, 489] width 756 height 430
click at [794, 290] on textarea "[Say hi and say "I can record a short Loom video with my approach?" ] [on a new…" at bounding box center [746, 489] width 756 height 430
click at [822, 290] on textarea "[Say hi and say "I can record a short Loom video with my approach to this proje…" at bounding box center [746, 489] width 756 height 430
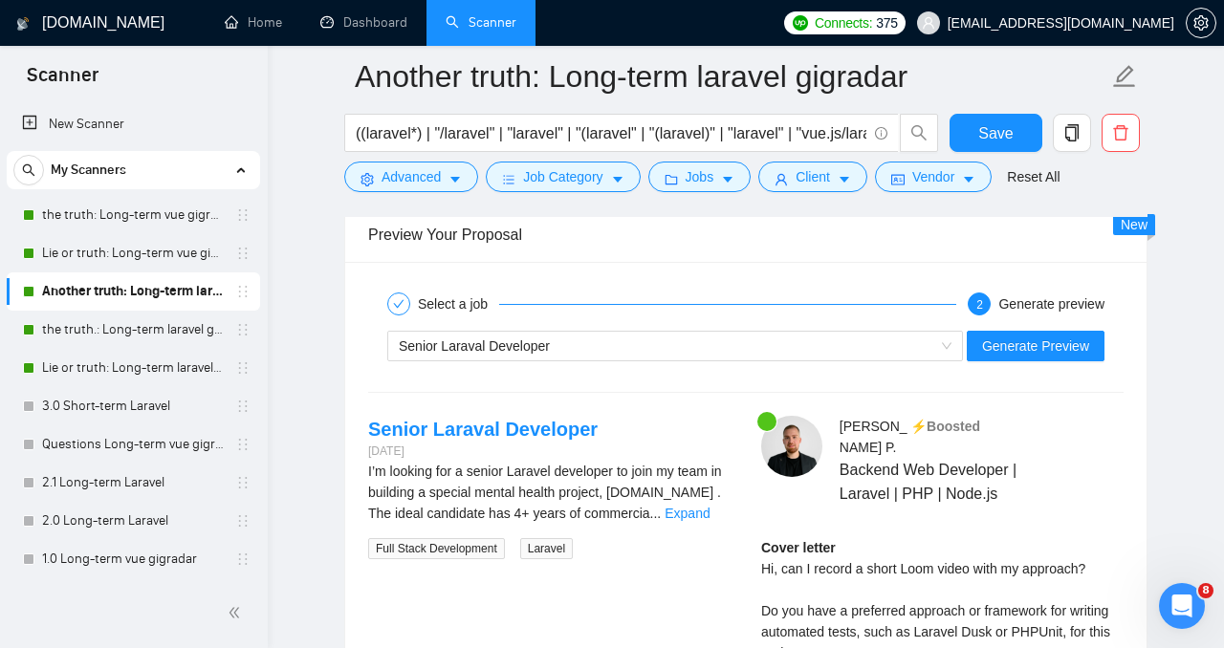
scroll to position [3989, 0]
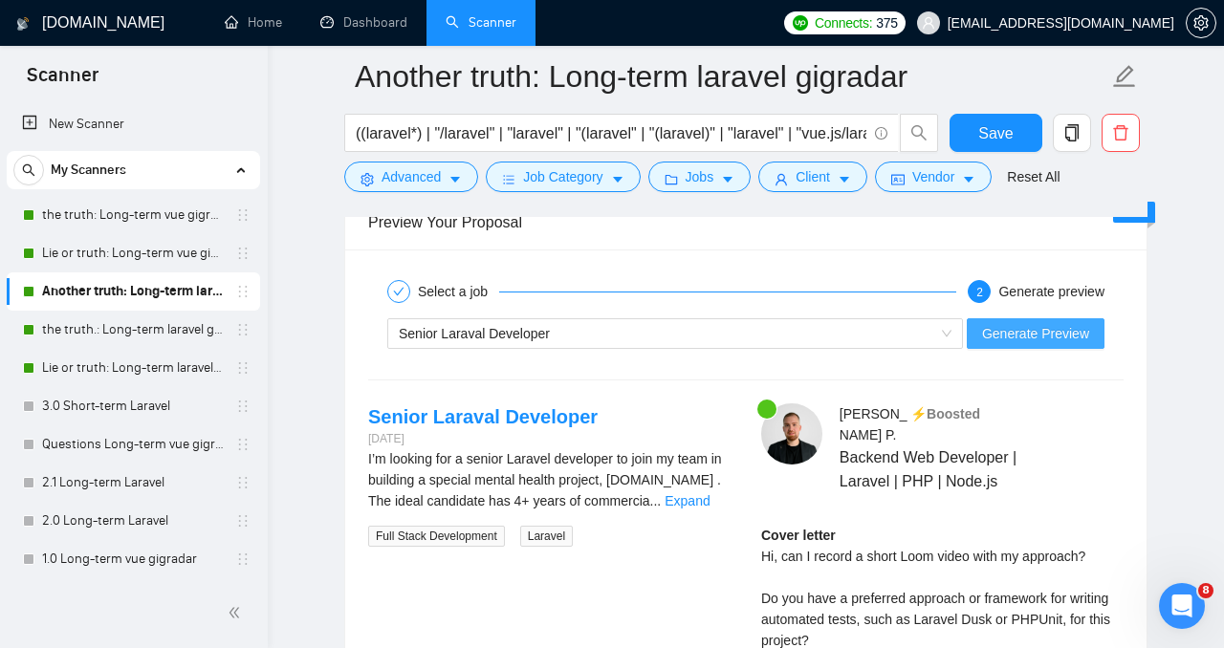
type textarea "[Say hi and say "I can record a short Loom video with my approach to your proje…"
click at [1020, 324] on span "Generate Preview" at bounding box center [1035, 333] width 107 height 21
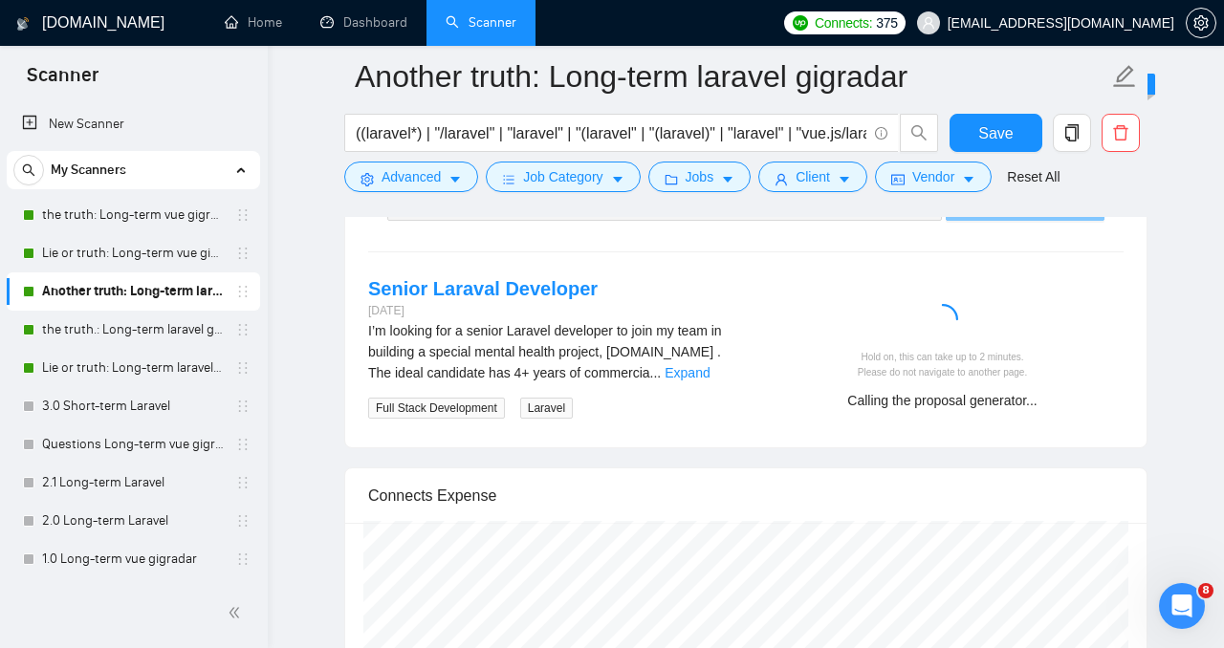
scroll to position [4123, 0]
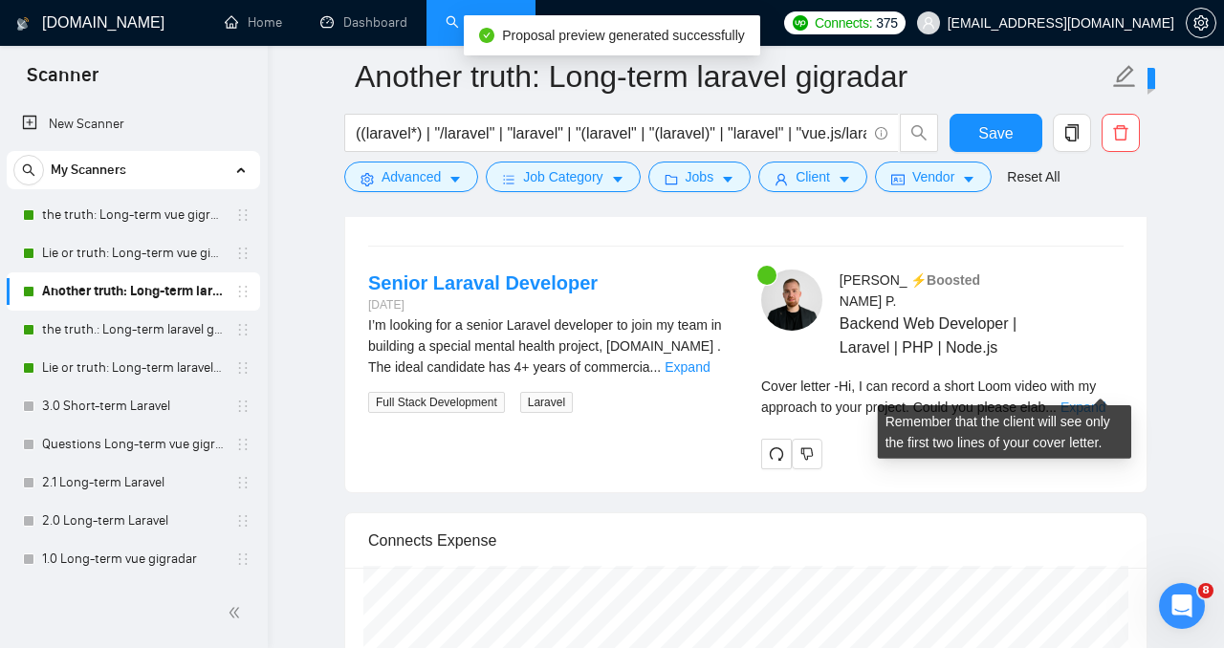
click at [1085, 400] on link "Expand" at bounding box center [1083, 407] width 45 height 15
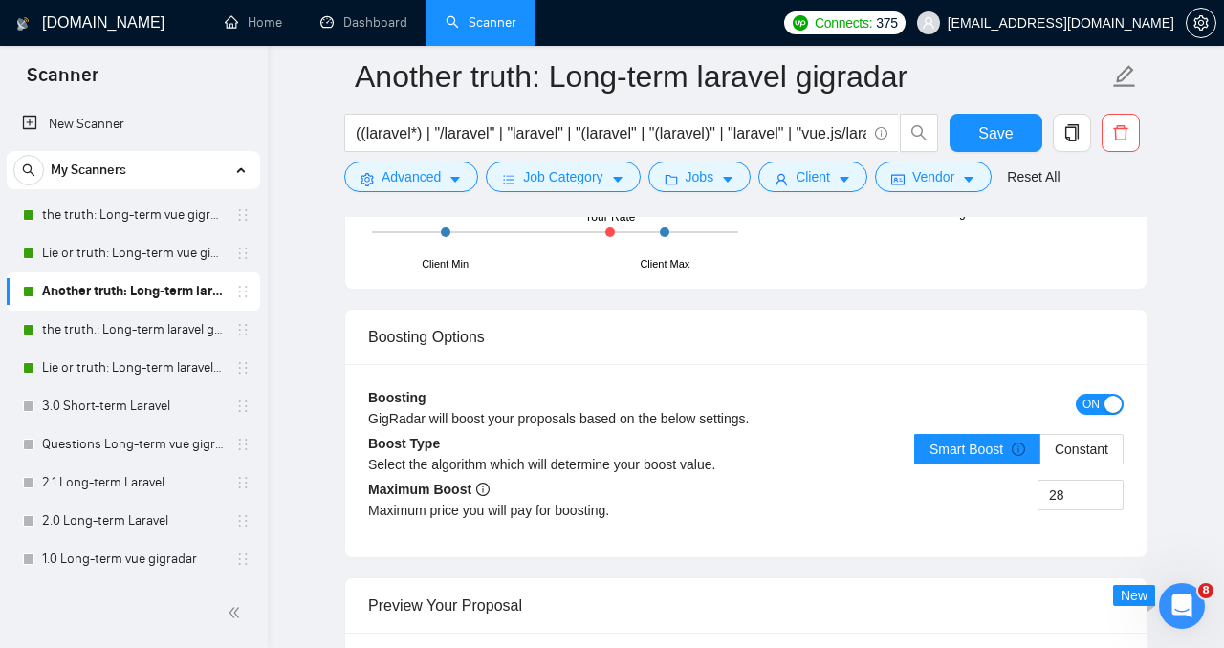
scroll to position [3212, 0]
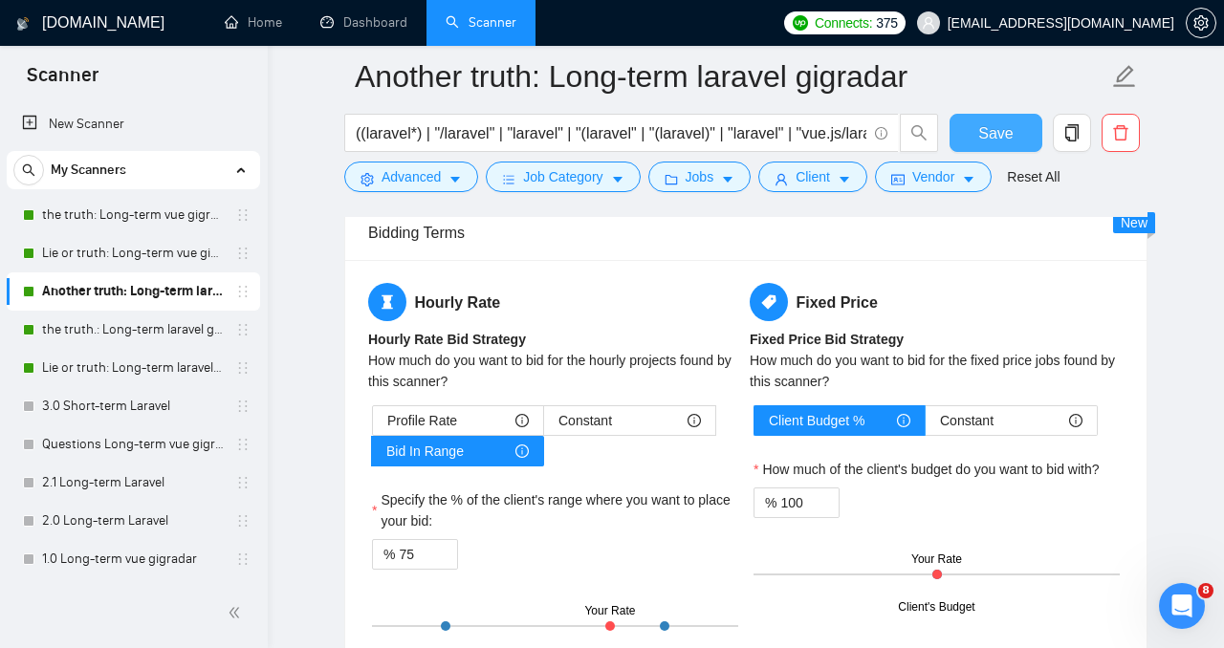
click at [986, 130] on span "Save" at bounding box center [995, 133] width 34 height 24
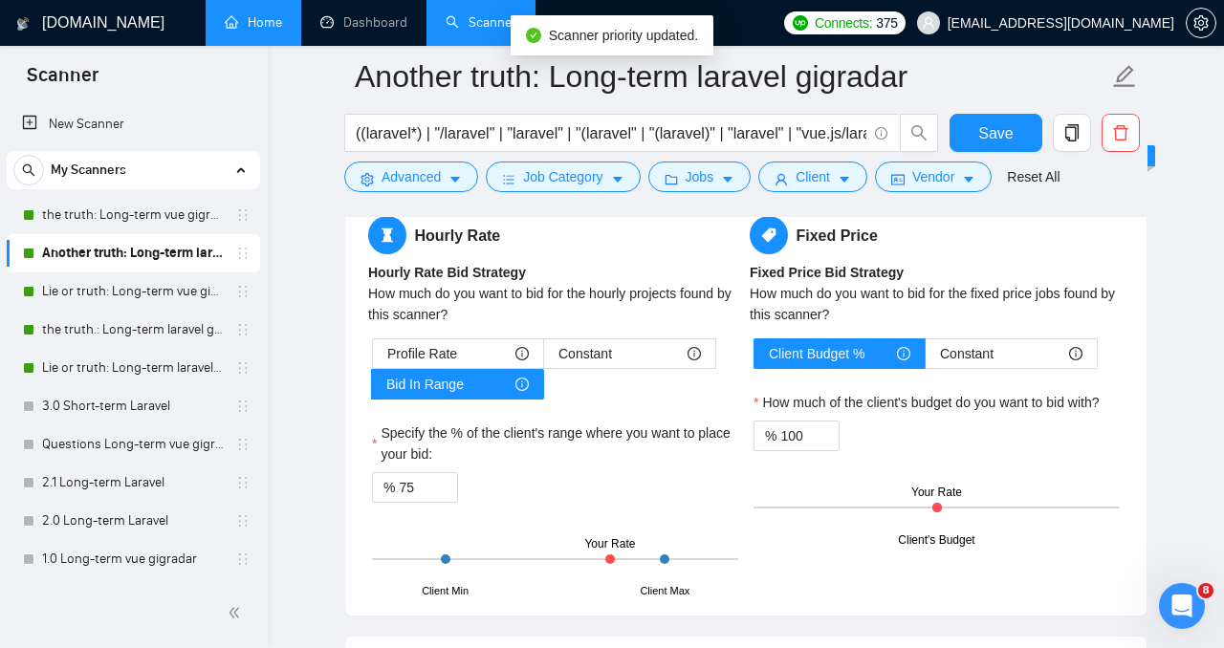
click at [258, 31] on link "Home" at bounding box center [253, 22] width 57 height 16
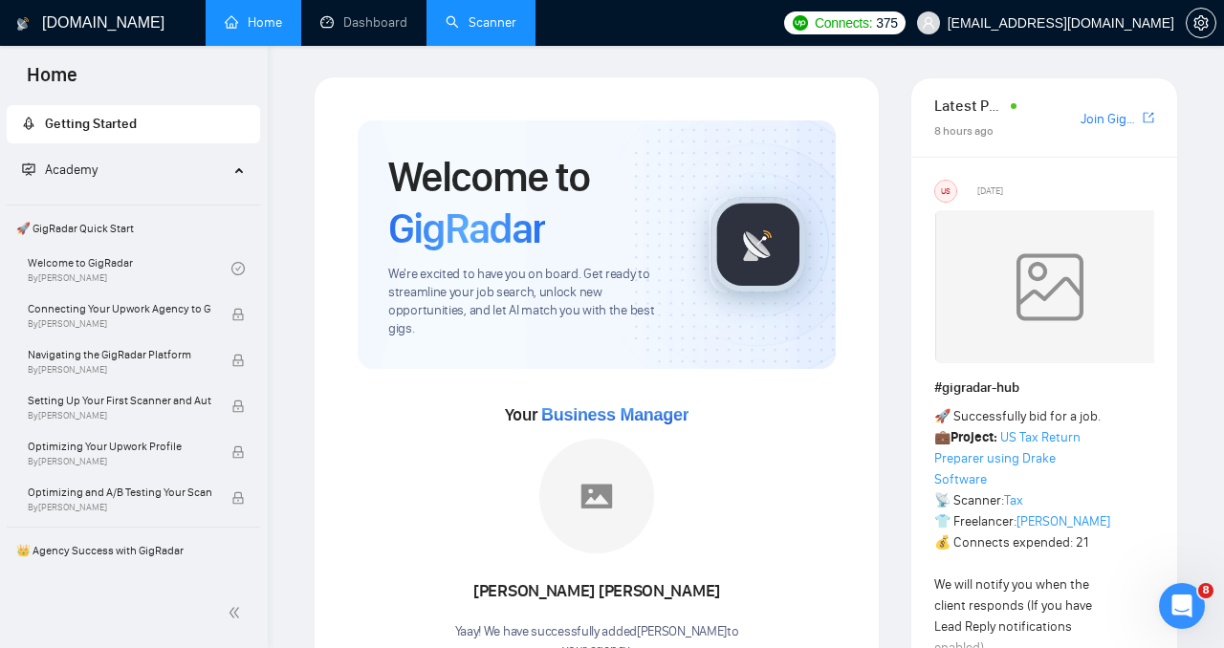
click at [500, 25] on link "Scanner" at bounding box center [481, 22] width 71 height 16
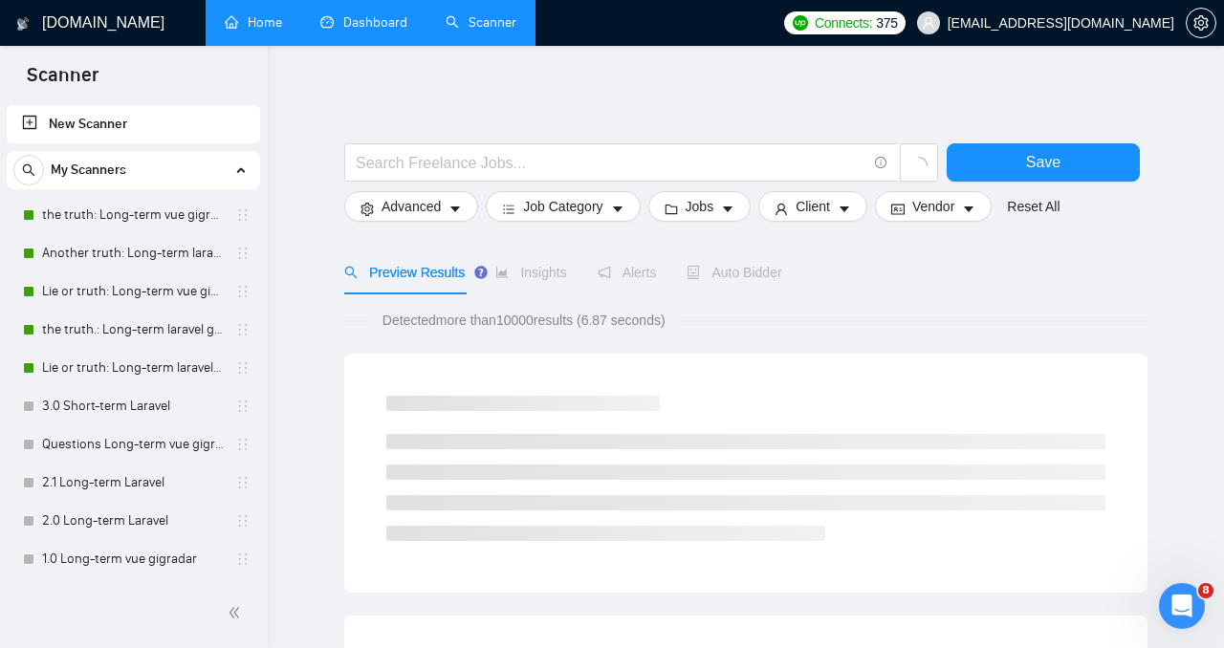
click at [357, 21] on link "Dashboard" at bounding box center [363, 22] width 87 height 16
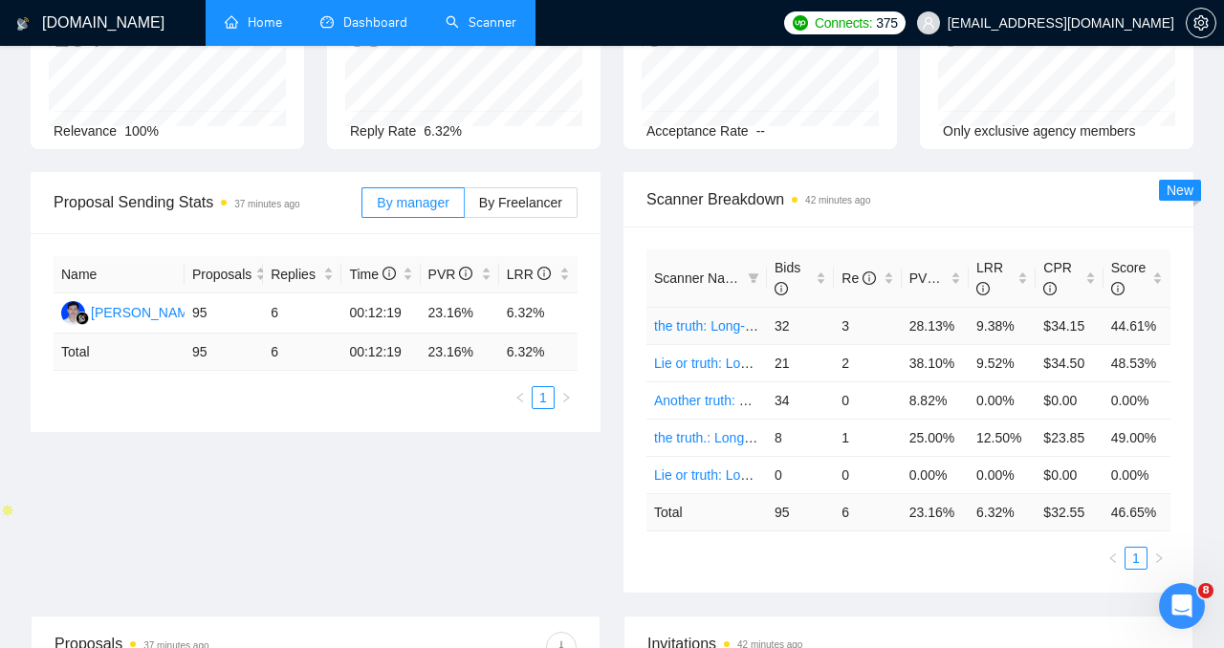
scroll to position [186, 0]
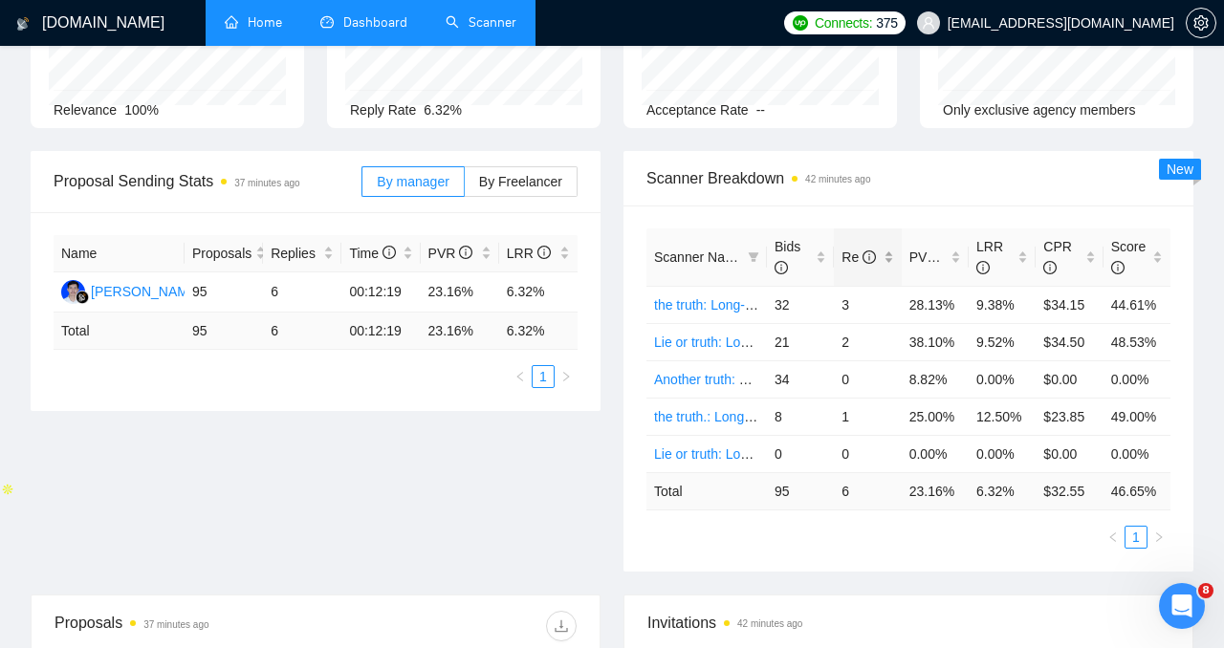
click at [864, 257] on icon "info-circle" at bounding box center [869, 257] width 13 height 13
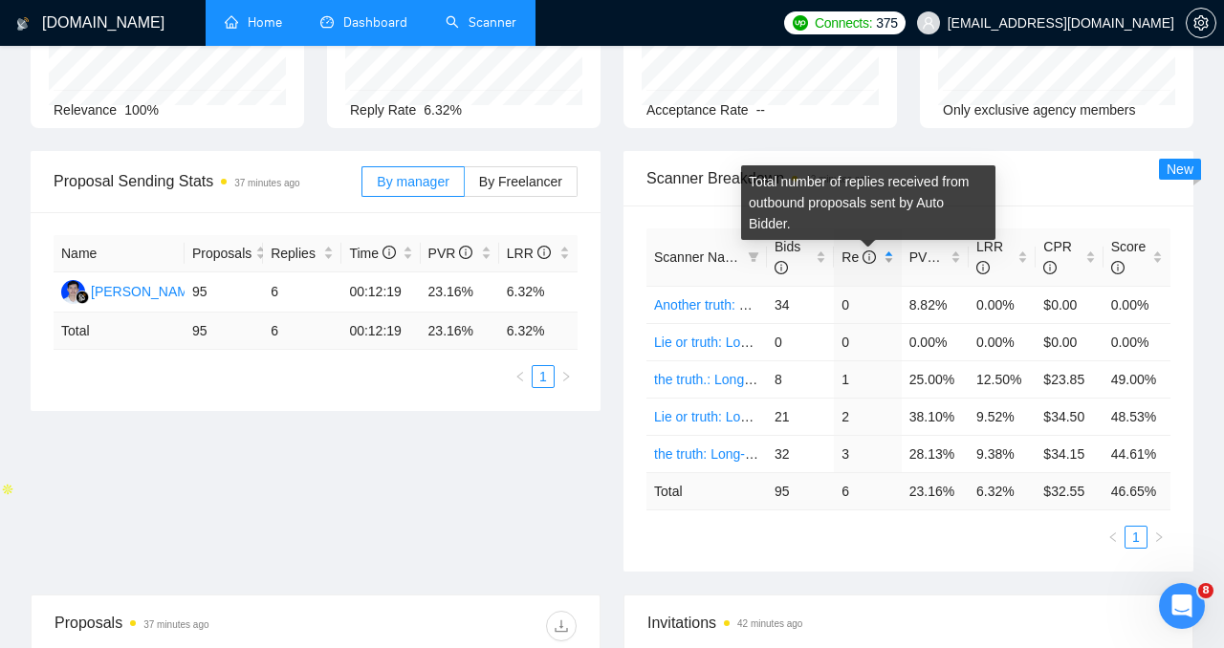
click at [864, 257] on icon "info-circle" at bounding box center [869, 257] width 13 height 13
